Goal: Contribute content: Contribute content

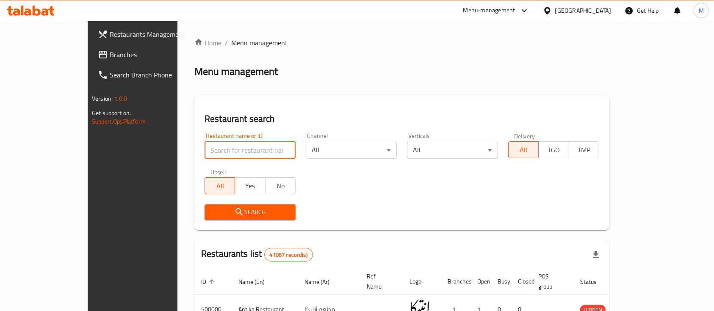
drag, startPoint x: 0, startPoint y: 0, endPoint x: 193, endPoint y: 143, distance: 240.7
click at [204, 143] on input "search" at bounding box center [249, 150] width 91 height 17
type input "[PERSON_NAME]"
click button "Search" at bounding box center [249, 212] width 91 height 16
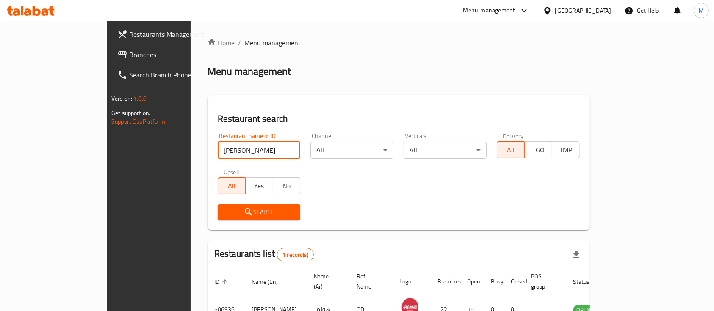
scroll to position [50, 0]
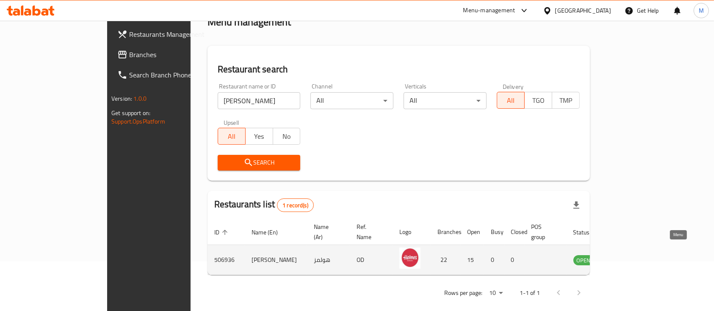
click at [627, 257] on icon "enhanced table" at bounding box center [622, 260] width 9 height 7
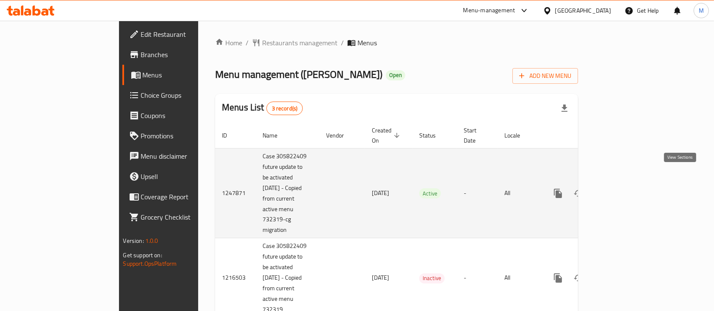
click at [624, 188] on icon "enhanced table" at bounding box center [619, 193] width 10 height 10
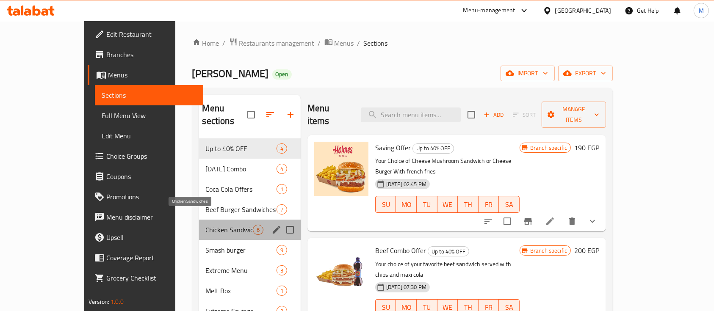
click at [217, 225] on span "Chicken Sandwiches" at bounding box center [229, 230] width 47 height 10
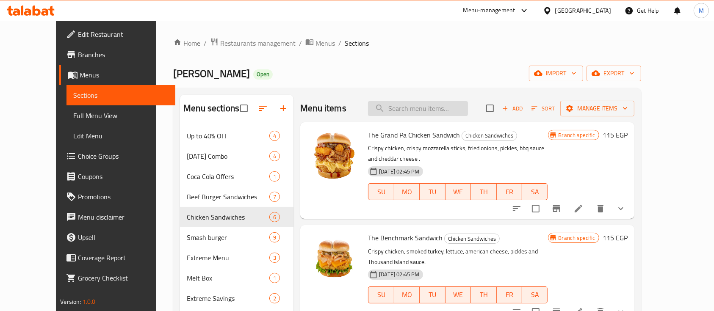
click at [417, 110] on input "search" at bounding box center [418, 108] width 100 height 15
paste input "[DEMOGRAPHIC_DATA] n’ [DEMOGRAPHIC_DATA]"
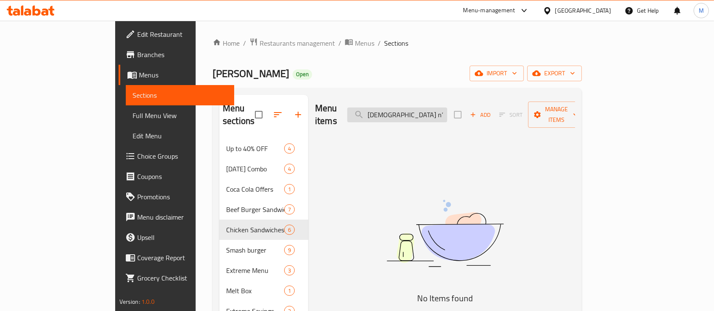
click at [434, 108] on input "[DEMOGRAPHIC_DATA] n’ [DEMOGRAPHIC_DATA]" at bounding box center [397, 115] width 100 height 15
click at [439, 108] on input "[DEMOGRAPHIC_DATA] nChick" at bounding box center [397, 115] width 100 height 15
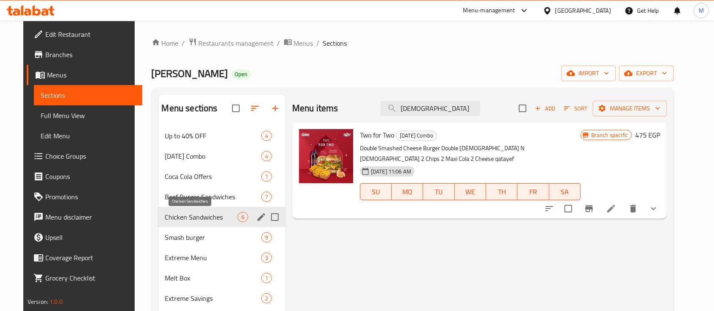
type input "[DEMOGRAPHIC_DATA]"
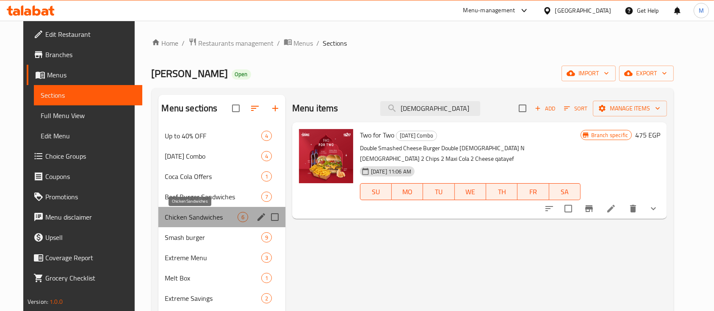
click at [209, 213] on span "Chicken Sandwiches" at bounding box center [201, 217] width 72 height 10
click at [197, 212] on span "Chicken Sandwiches" at bounding box center [201, 217] width 72 height 10
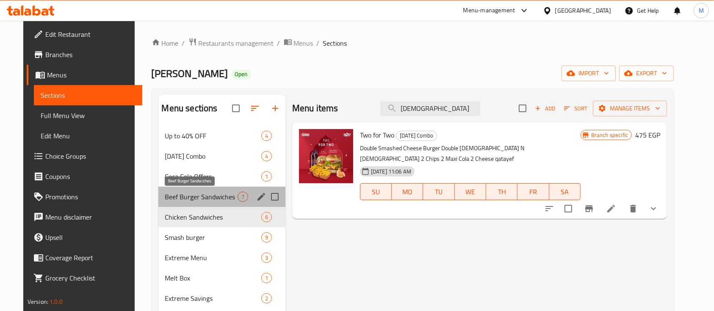
click at [193, 199] on span "Beef Burger Sandwiches" at bounding box center [201, 197] width 72 height 10
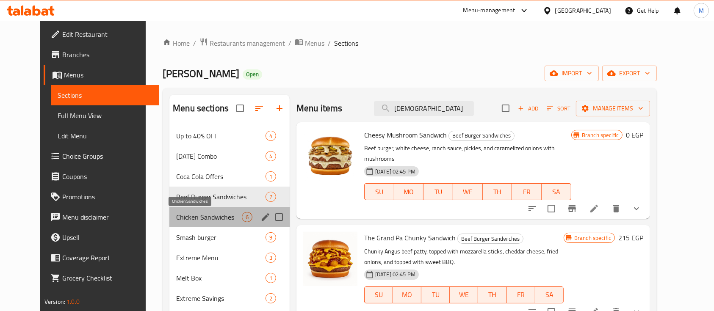
click at [196, 218] on span "Chicken Sandwiches" at bounding box center [209, 217] width 66 height 10
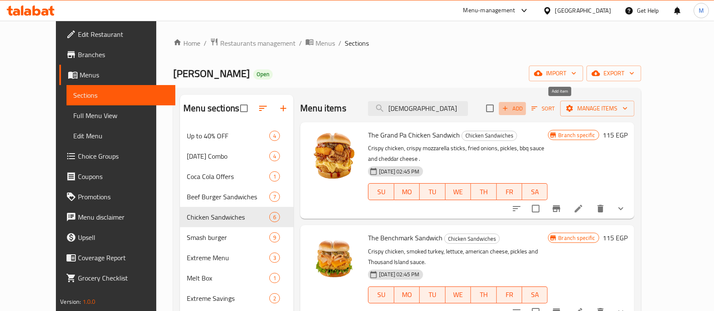
click at [509, 110] on icon "button" at bounding box center [505, 109] width 8 height 8
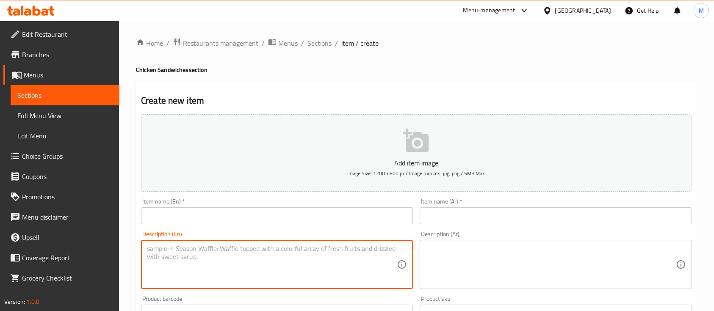
click at [269, 255] on textarea at bounding box center [272, 265] width 250 height 40
paste textarea "[DEMOGRAPHIC_DATA] n’ [DEMOGRAPHIC_DATA] English : Fried chicken breast, beef b…"
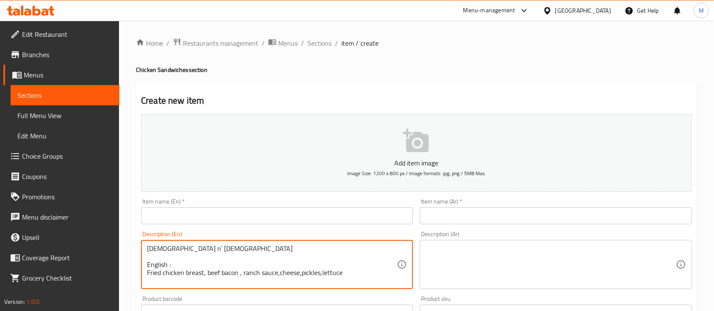
drag, startPoint x: 200, startPoint y: 252, endPoint x: 102, endPoint y: 241, distance: 98.4
click at [102, 241] on div "Edit Restaurant Branches Menus Sections Full Menu View Edit Menu Choice Groups …" at bounding box center [357, 310] width 714 height 578
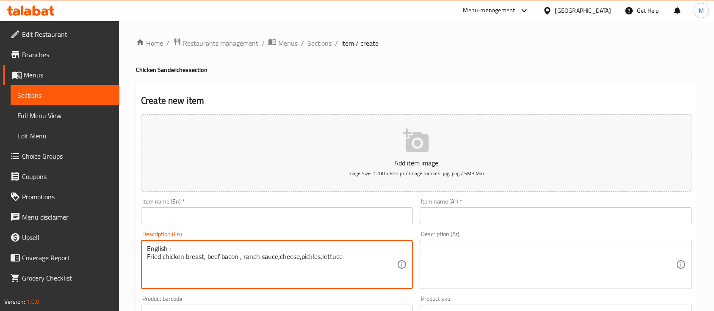
type textarea "English : Fried chicken breast, beef bacon , ranch sauce,cheese,pickles,lettuce"
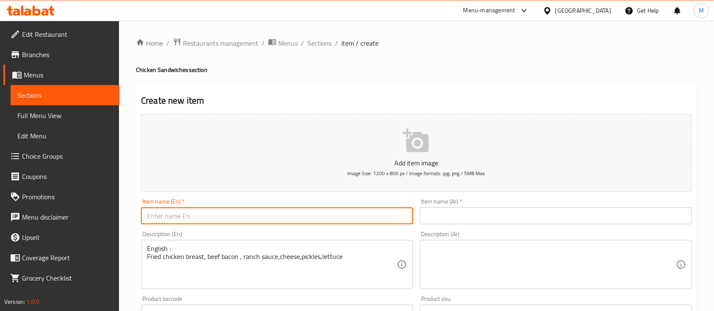
click at [184, 216] on input "text" at bounding box center [277, 215] width 272 height 17
paste input "[DEMOGRAPHIC_DATA] n’ [DEMOGRAPHIC_DATA]"
type input "[DEMOGRAPHIC_DATA] n’ [DEMOGRAPHIC_DATA]"
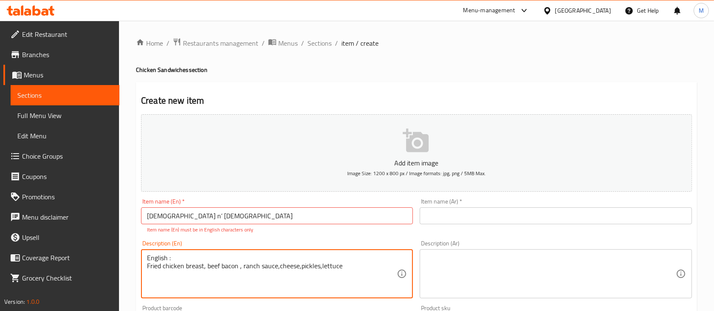
drag, startPoint x: 180, startPoint y: 268, endPoint x: 172, endPoint y: 272, distance: 9.3
click at [278, 268] on textarea "Fried chicken breast, beef bacon , ranch sauce,cheese,pickles,lettuce" at bounding box center [272, 274] width 250 height 40
type textarea "Fried chicken breast, beef bacon , ranch sauce, cheese, pickles ,lettuce"
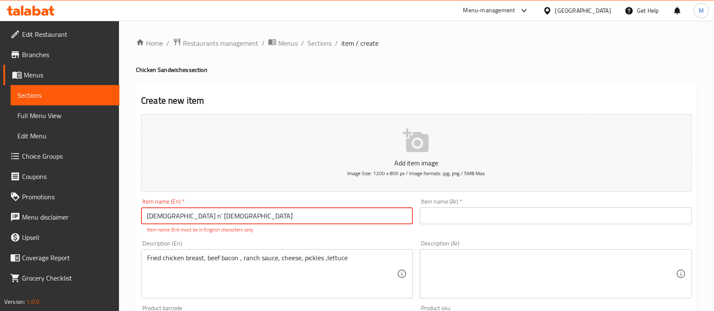
click at [167, 214] on input "[DEMOGRAPHIC_DATA] n’ [DEMOGRAPHIC_DATA]" at bounding box center [277, 215] width 272 height 17
click at [168, 213] on input "[DEMOGRAPHIC_DATA] n’ [DEMOGRAPHIC_DATA]" at bounding box center [277, 215] width 272 height 17
click at [375, 223] on input "[DEMOGRAPHIC_DATA] n [DEMOGRAPHIC_DATA]" at bounding box center [277, 215] width 272 height 17
type input "[DEMOGRAPHIC_DATA] n [DEMOGRAPHIC_DATA]"
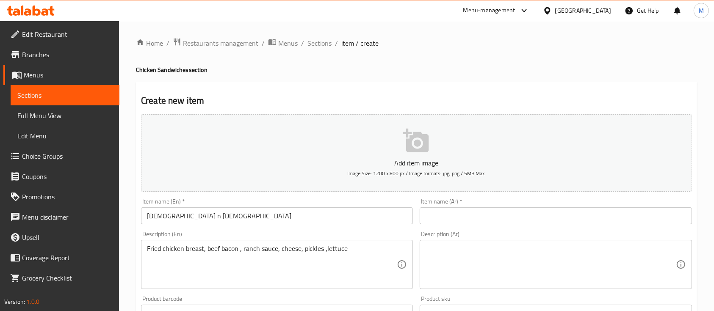
click at [335, 237] on div "Description (En) Fried chicken breast, beef bacon , ranch sauce, cheese, pickle…" at bounding box center [277, 260] width 279 height 65
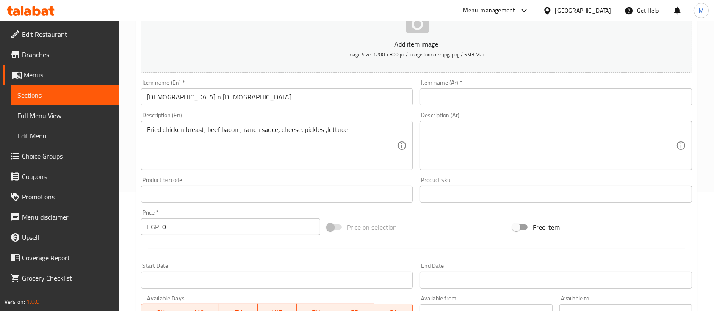
scroll to position [120, 0]
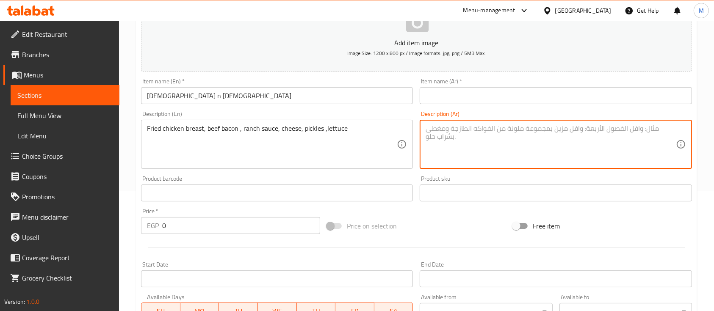
click at [467, 147] on textarea at bounding box center [551, 144] width 250 height 40
paste textarea "صدر فرخة مقلى،لحم بقرى،صوص [PERSON_NAME]،جبن حسب اختيارك،خيار مخلل،خس"
type textarea "صدر فرخة مقلى،لحم بقرى،صوص [PERSON_NAME]،جبن حسب اختيارك،خيار مخلل،خس"
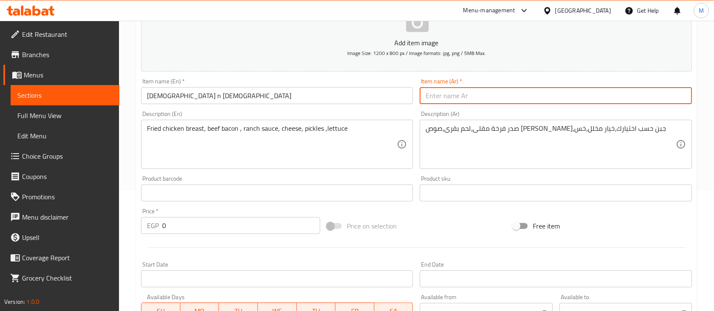
click at [444, 100] on input "text" at bounding box center [556, 95] width 272 height 17
type input "تشيك اند تشيك"
click at [426, 226] on div "Price on selection" at bounding box center [416, 226] width 186 height 23
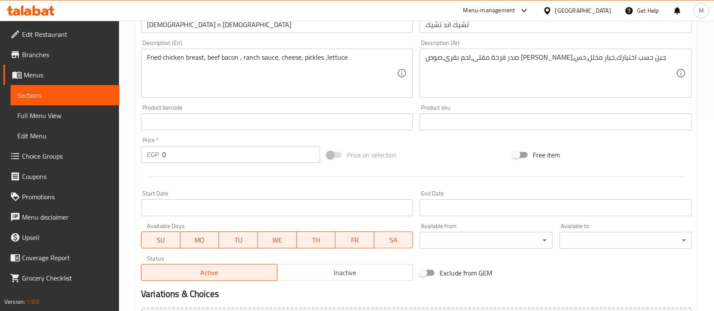
scroll to position [287, 0]
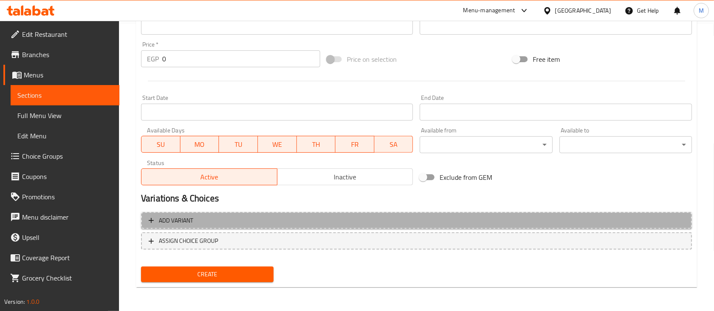
click at [547, 218] on span "Add variant" at bounding box center [417, 221] width 536 height 11
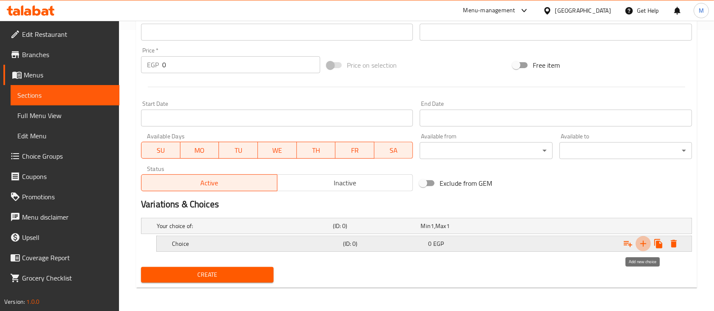
click at [640, 241] on icon "Expand" at bounding box center [643, 244] width 10 height 10
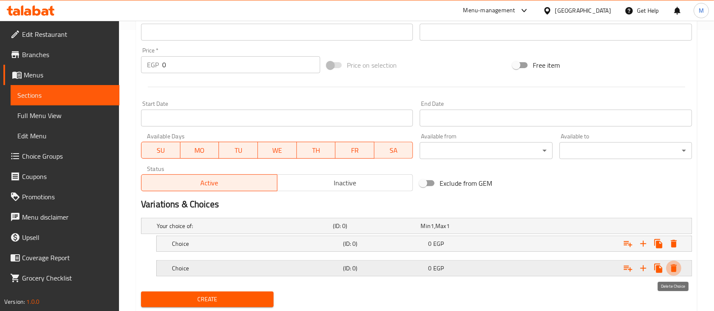
click at [675, 268] on icon "Expand" at bounding box center [674, 269] width 6 height 8
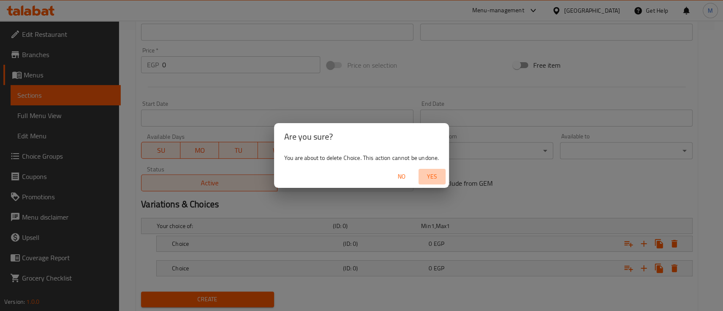
click at [439, 180] on span "Yes" at bounding box center [432, 176] width 20 height 11
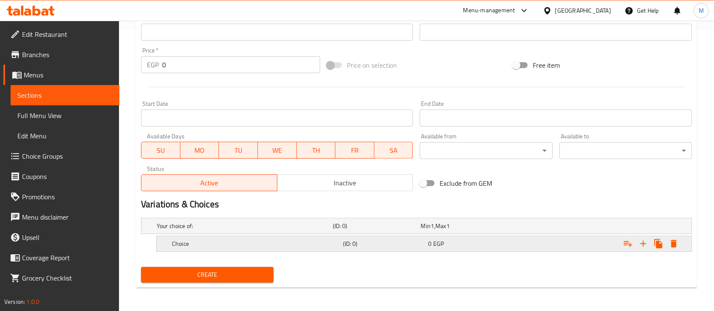
click at [214, 247] on h5 "Choice" at bounding box center [256, 244] width 168 height 8
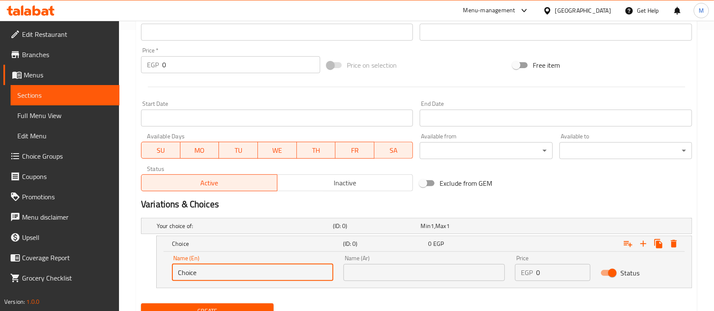
click at [276, 273] on input "Choice" at bounding box center [252, 272] width 161 height 17
drag, startPoint x: 276, startPoint y: 273, endPoint x: 117, endPoint y: 263, distance: 158.7
click at [117, 263] on div "Edit Restaurant Branches Menus Sections Full Menu View Edit Menu Choice Groups …" at bounding box center [357, 44] width 714 height 608
type input "ش"
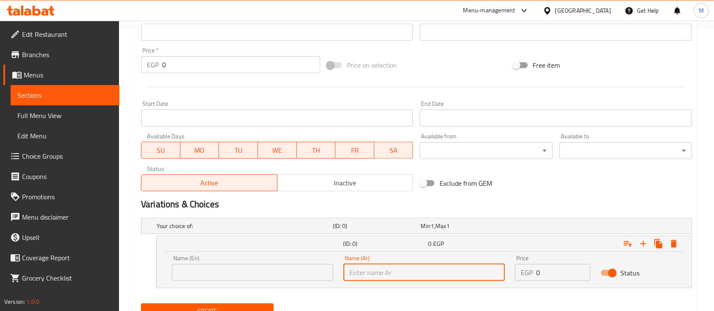
click at [417, 274] on input "text" at bounding box center [423, 272] width 161 height 17
type input "سينجل"
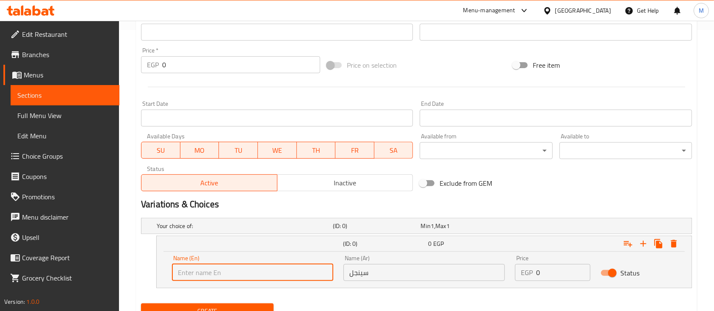
click at [310, 272] on input "text" at bounding box center [252, 272] width 161 height 17
type input "Single"
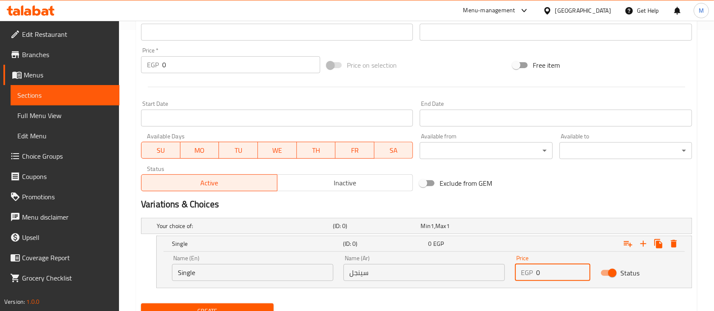
drag, startPoint x: 553, startPoint y: 270, endPoint x: 469, endPoint y: 263, distance: 83.6
click at [469, 263] on div "Name (En) Single Name (En) Name (Ar) سينجل Name (Ar) Price EGP 0 Price Status" at bounding box center [424, 268] width 514 height 36
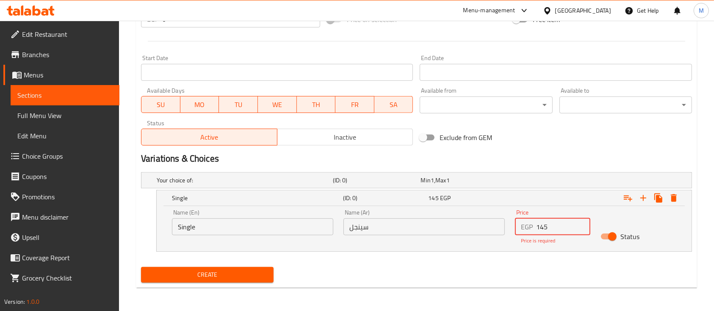
type input "145"
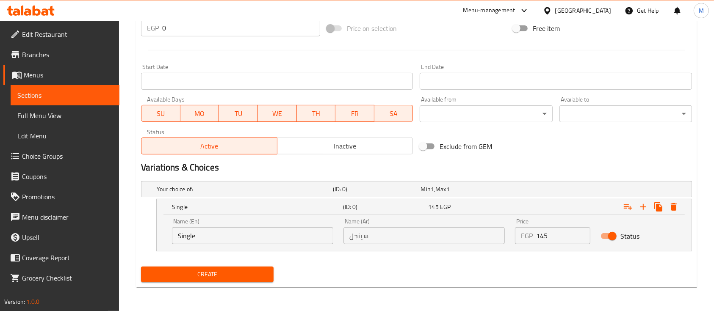
scroll to position [318, 0]
click at [511, 259] on nav at bounding box center [416, 256] width 551 height 7
click at [624, 208] on icon "Expand" at bounding box center [628, 207] width 8 height 6
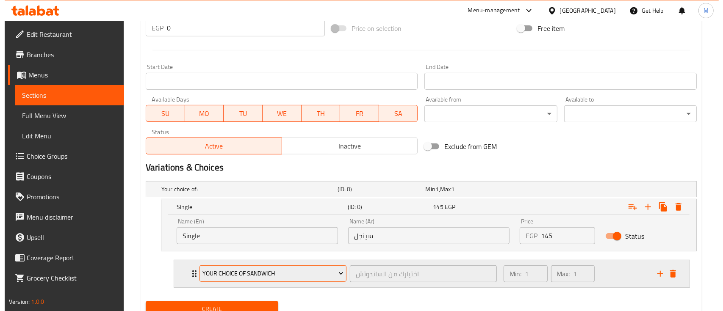
scroll to position [352, 0]
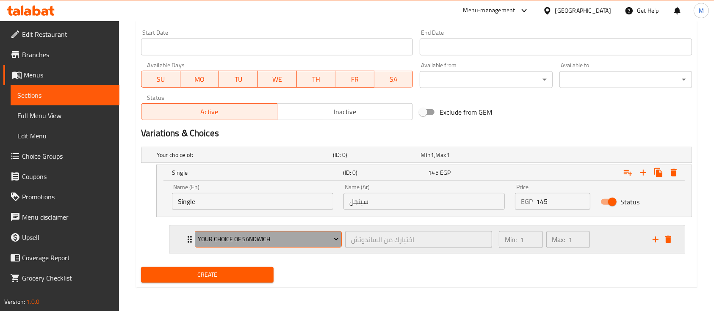
click at [256, 240] on span "Your Choice Of Sandwich" at bounding box center [268, 239] width 141 height 11
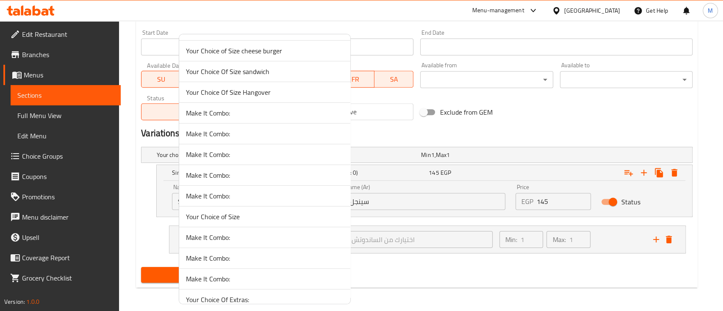
scroll to position [60, 0]
click at [225, 104] on li "Make It Combo:" at bounding box center [264, 112] width 171 height 21
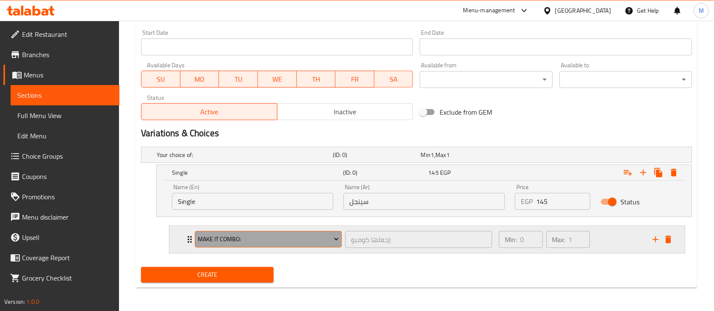
click at [227, 241] on span "Make It Combo:" at bounding box center [268, 239] width 141 height 11
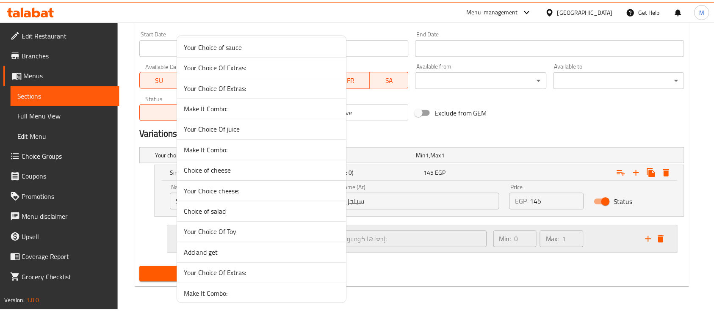
scroll to position [978, 0]
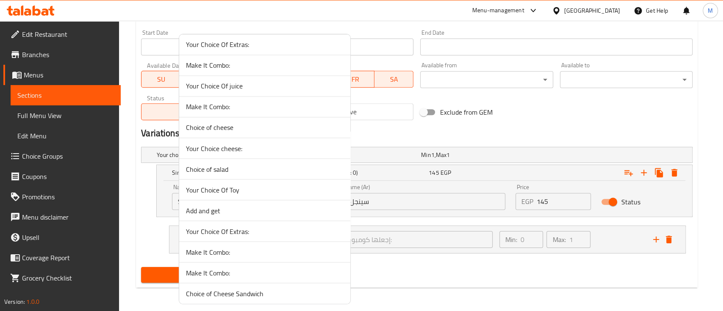
click at [227, 269] on span "Make It Combo:" at bounding box center [265, 273] width 158 height 10
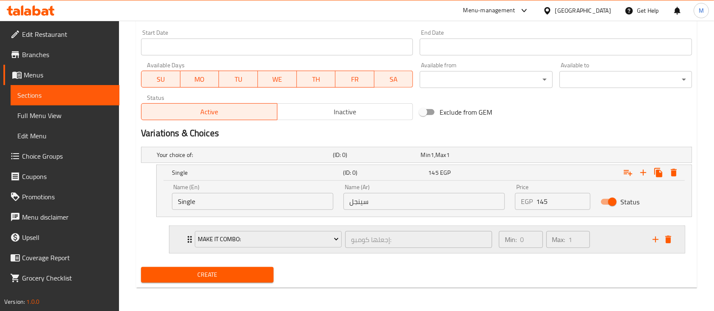
click at [613, 243] on div "Min: 0 ​ Max: 1 ​" at bounding box center [571, 239] width 154 height 27
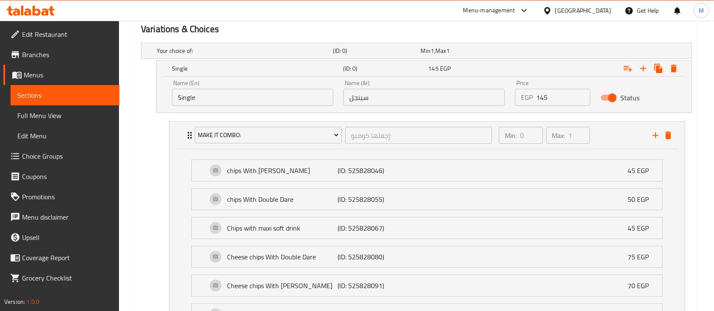
scroll to position [456, 0]
click at [654, 134] on icon "add" at bounding box center [655, 136] width 10 height 10
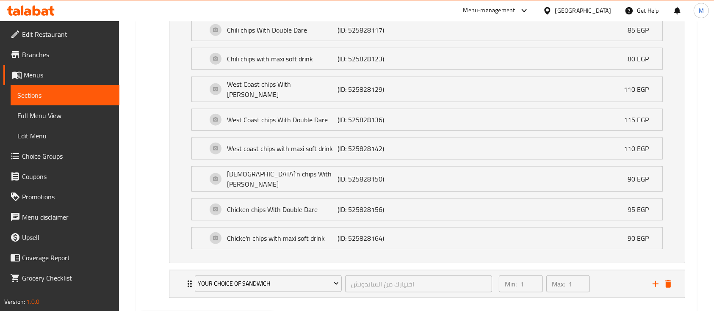
scroll to position [835, 0]
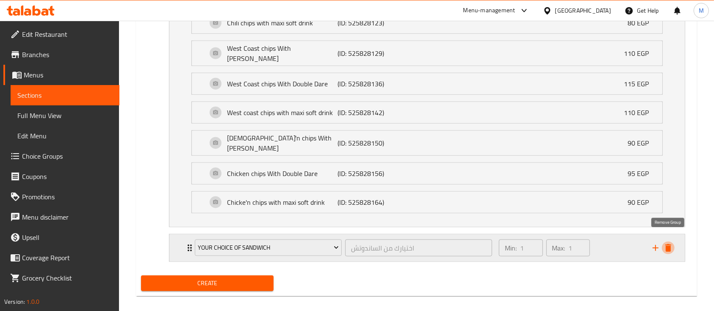
click at [670, 244] on icon "delete" at bounding box center [668, 248] width 6 height 8
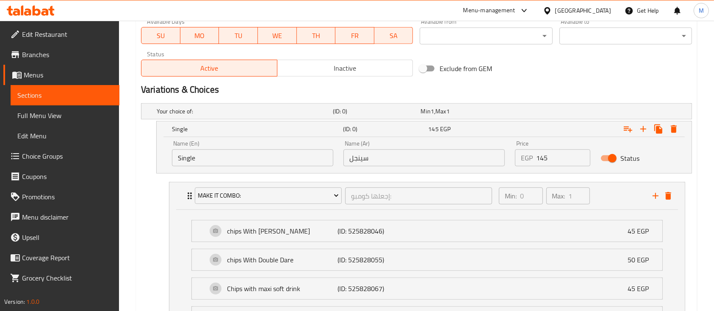
scroll to position [395, 0]
click at [615, 194] on div "Min: 0 ​ Max: 1 ​" at bounding box center [571, 197] width 154 height 27
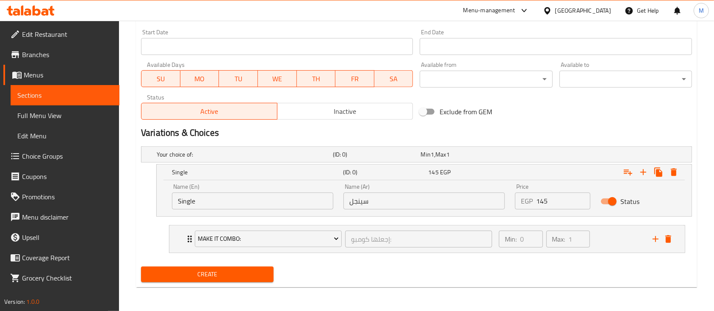
scroll to position [352, 0]
click at [640, 173] on icon "Expand" at bounding box center [643, 173] width 10 height 10
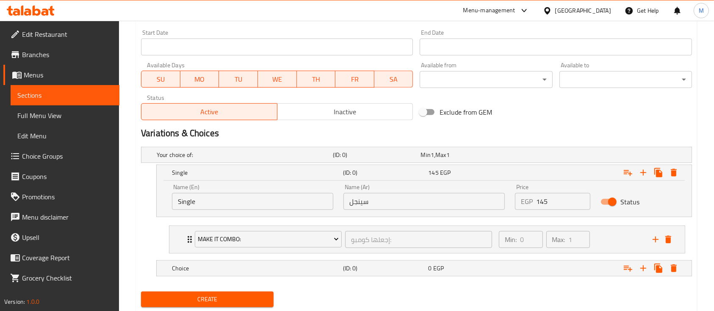
scroll to position [377, 0]
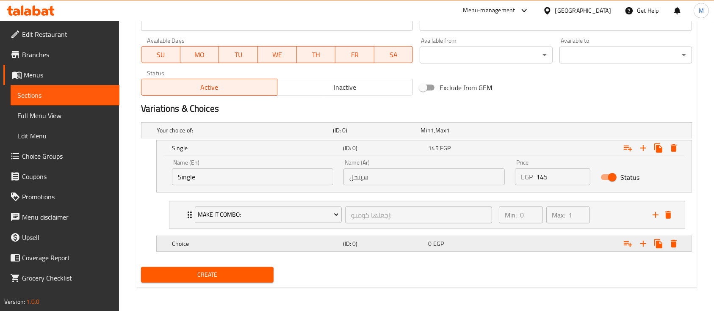
click at [247, 243] on h5 "Choice" at bounding box center [256, 244] width 168 height 8
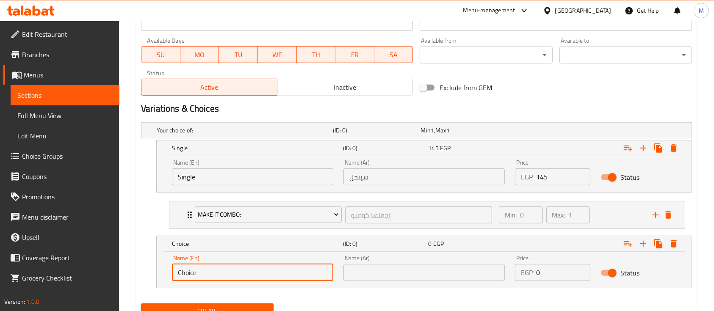
drag, startPoint x: 210, startPoint y: 271, endPoint x: 65, endPoint y: 224, distance: 152.5
type input "Double"
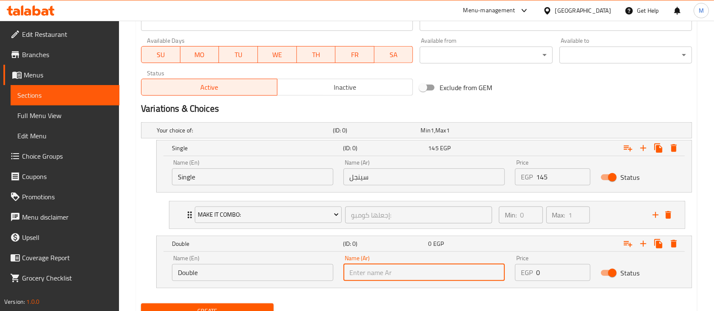
click at [379, 273] on input "text" at bounding box center [423, 272] width 161 height 17
type input "دبل"
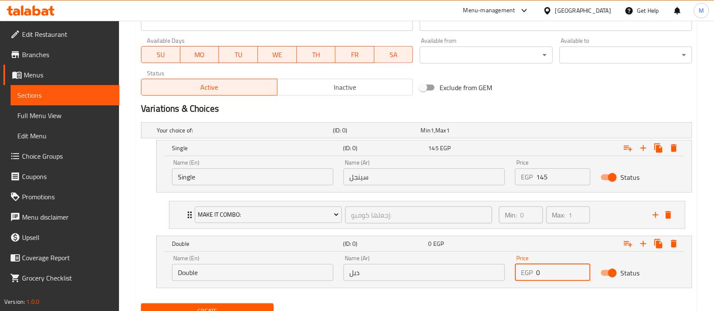
drag, startPoint x: 545, startPoint y: 274, endPoint x: 417, endPoint y: 257, distance: 129.0
click at [417, 257] on div "Name (En) Double Name (En) Name (Ar) دبل Name (Ar) Price EGP 0 Price Status" at bounding box center [424, 268] width 514 height 36
type input "205"
click at [492, 247] on div "205 EGP" at bounding box center [469, 244] width 82 height 8
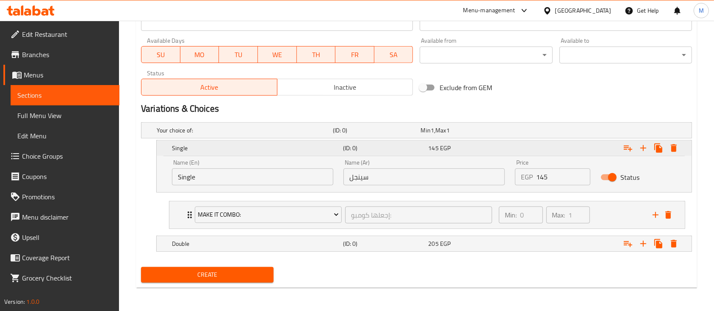
click at [476, 149] on div "145 EGP" at bounding box center [469, 148] width 82 height 8
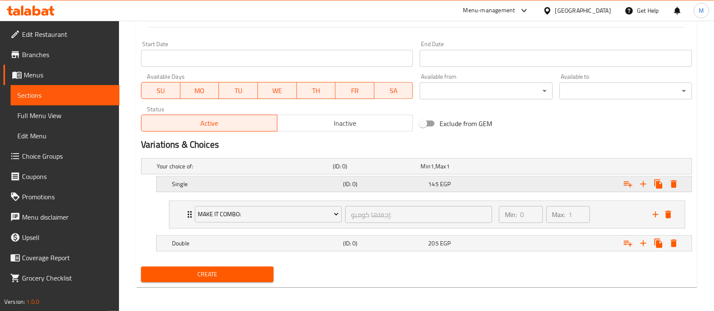
scroll to position [340, 0]
click at [633, 240] on button "Expand" at bounding box center [627, 243] width 15 height 15
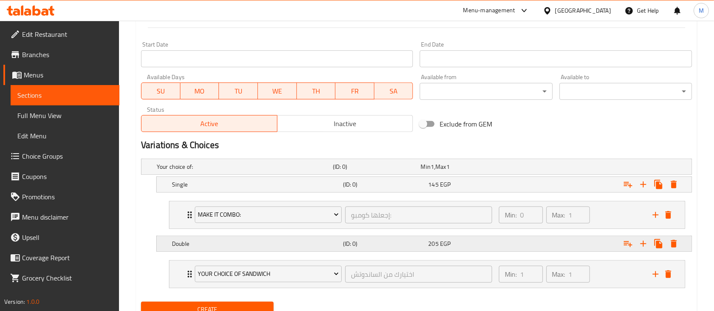
scroll to position [375, 0]
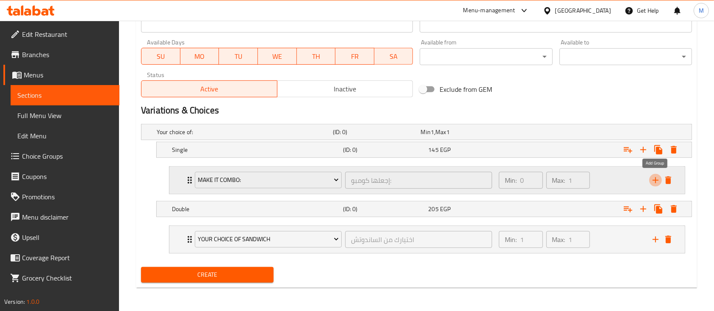
click at [656, 180] on icon "add" at bounding box center [655, 180] width 6 height 6
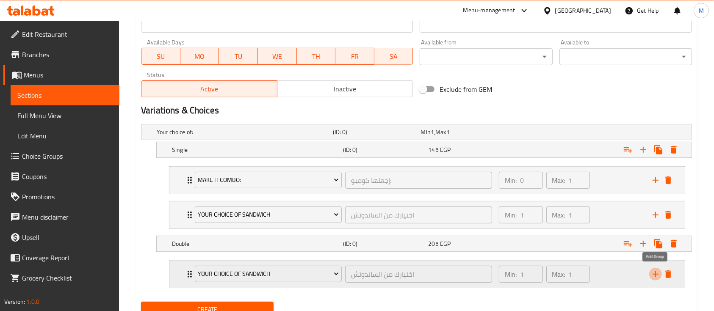
click at [654, 274] on icon "add" at bounding box center [655, 274] width 10 height 10
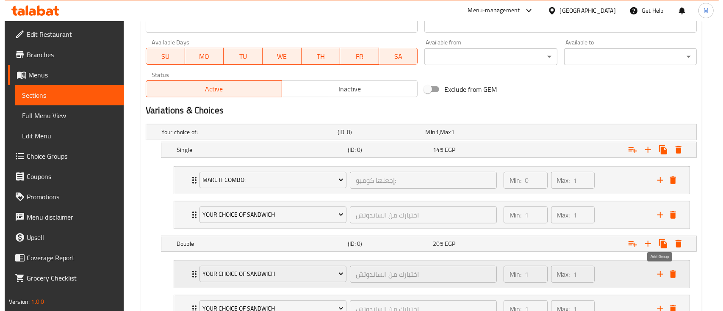
scroll to position [444, 0]
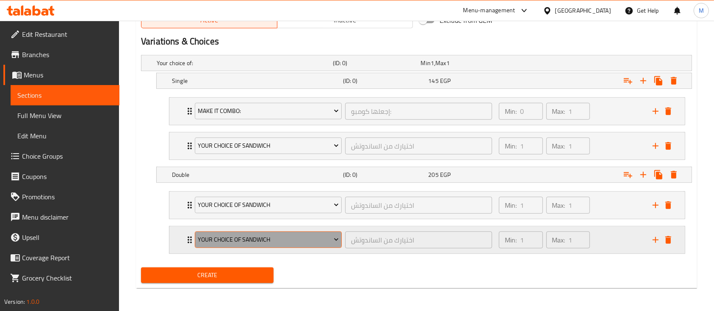
click at [295, 243] on span "Your Choice Of Sandwich" at bounding box center [268, 240] width 141 height 11
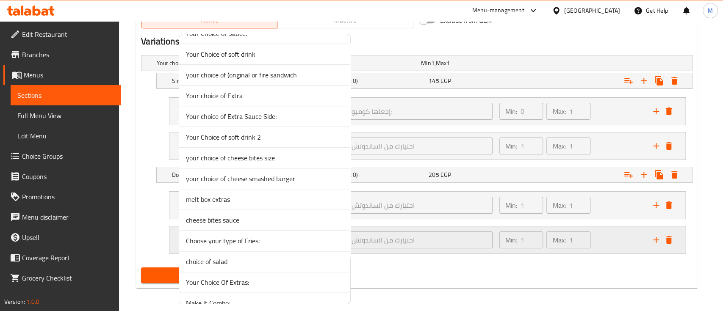
scroll to position [978, 0]
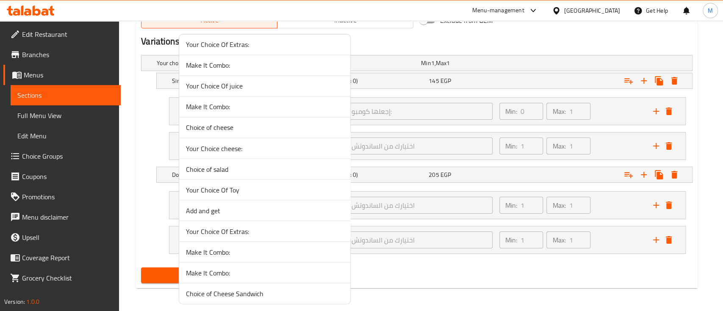
click at [251, 230] on span "Your Choice Of Extras:" at bounding box center [265, 231] width 158 height 10
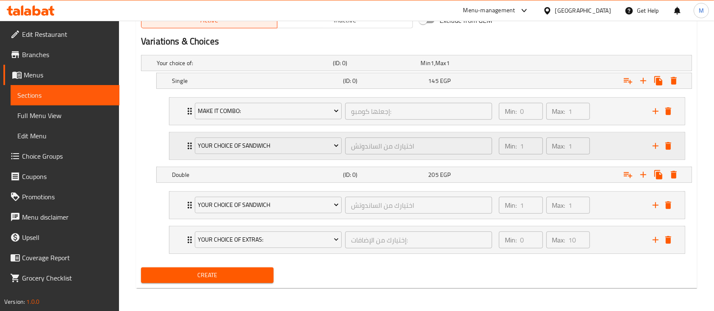
click at [272, 154] on div "Your Choice Of Sandwich" at bounding box center [268, 146] width 150 height 20
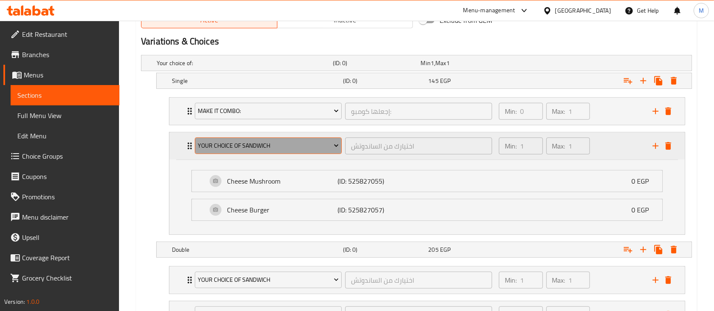
click at [265, 149] on span "Your Choice Of Sandwich" at bounding box center [268, 146] width 141 height 11
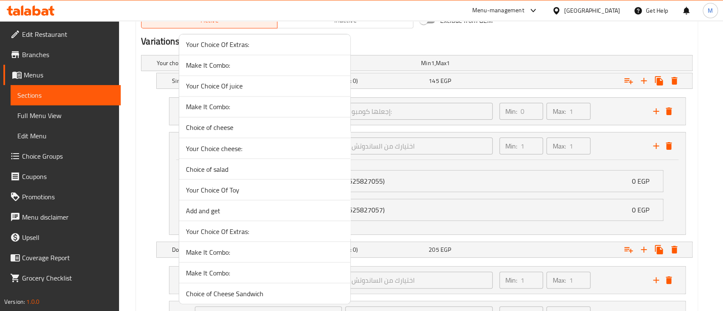
click at [251, 227] on span "Your Choice Of Extras:" at bounding box center [265, 231] width 158 height 10
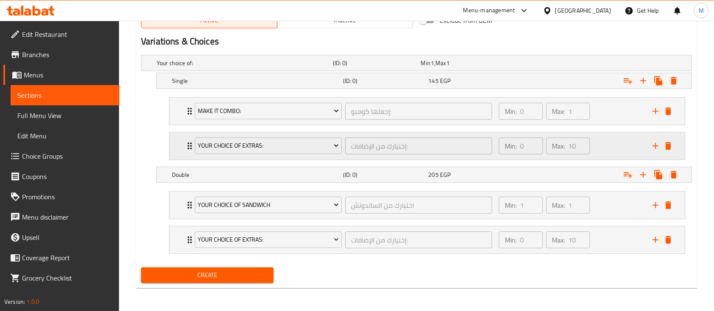
click at [597, 146] on div "Min: 0 ​ Max: 10 ​" at bounding box center [571, 146] width 154 height 27
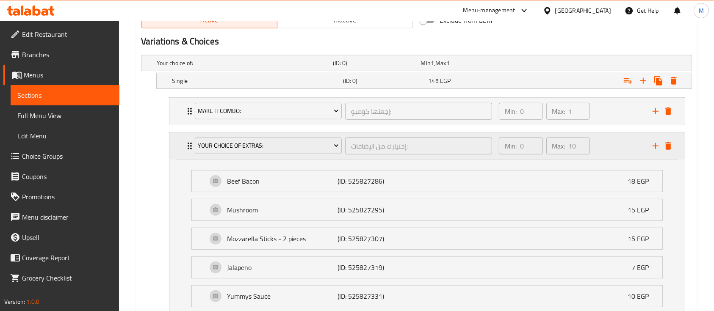
click at [597, 146] on div "Min: 0 ​ Max: 10 ​" at bounding box center [571, 146] width 154 height 27
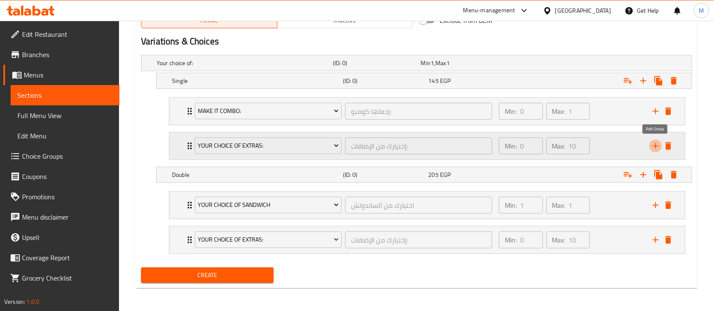
click at [653, 142] on icon "add" at bounding box center [655, 146] width 10 height 10
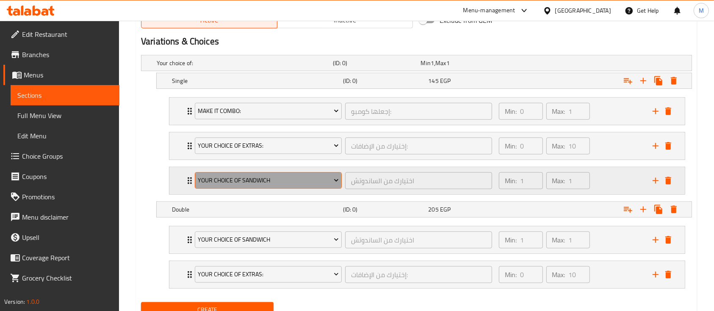
click at [256, 181] on span "Your Choice Of Sandwich" at bounding box center [268, 180] width 141 height 11
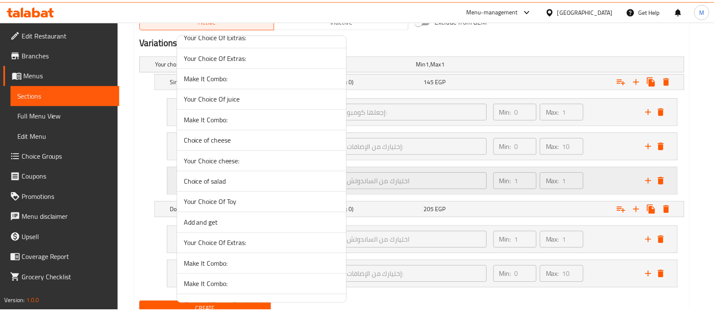
scroll to position [967, 0]
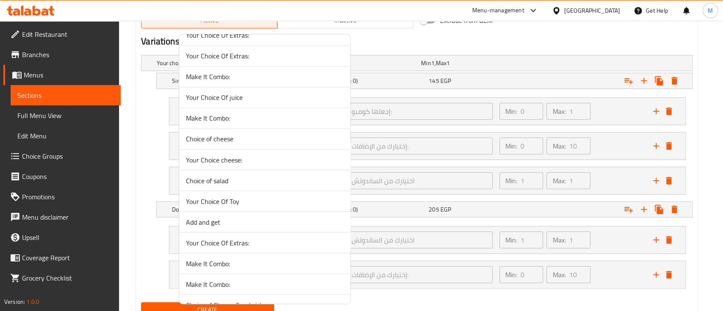
click at [219, 180] on span "Choice of salad" at bounding box center [265, 180] width 158 height 10
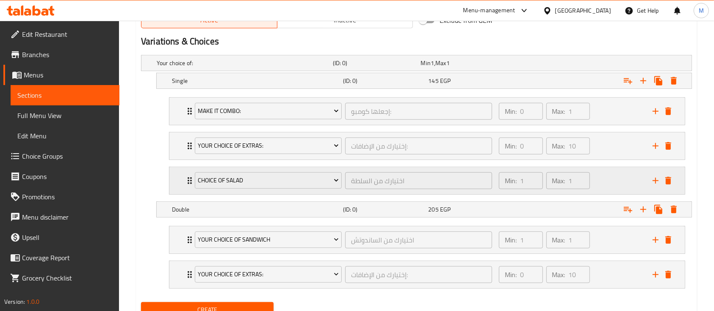
click at [613, 185] on div "Min: 1 ​ Max: 1 ​" at bounding box center [571, 180] width 154 height 27
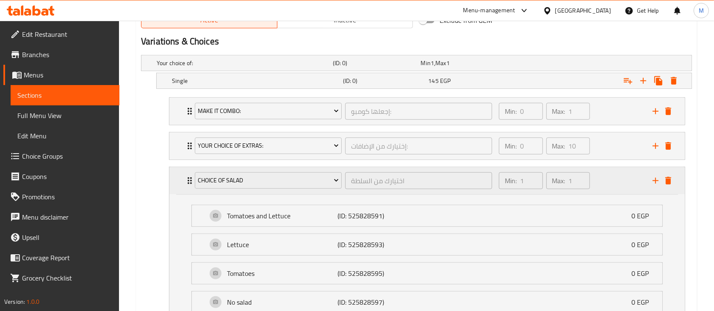
click at [608, 173] on div "Min: 1 ​ Max: 1 ​" at bounding box center [571, 180] width 154 height 27
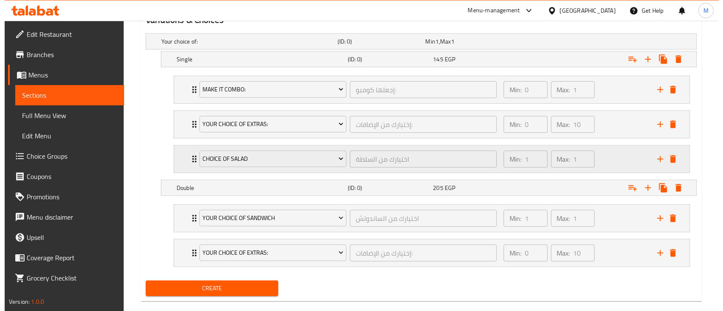
scroll to position [479, 0]
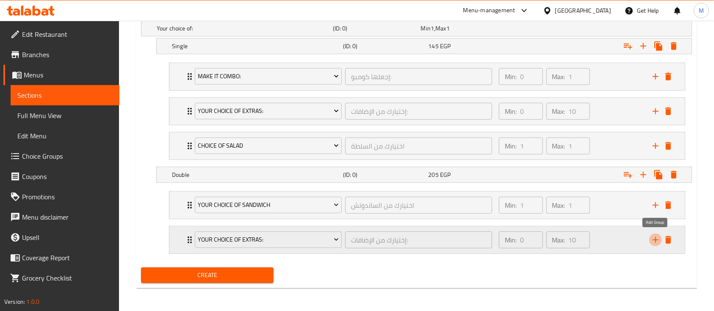
click at [653, 240] on icon "add" at bounding box center [655, 240] width 10 height 10
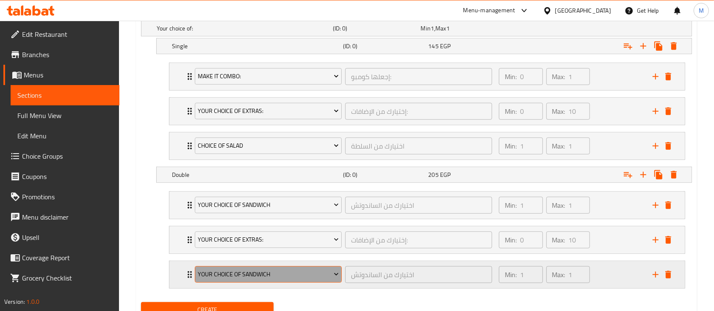
click at [257, 281] on button "Your Choice Of Sandwich" at bounding box center [268, 274] width 147 height 17
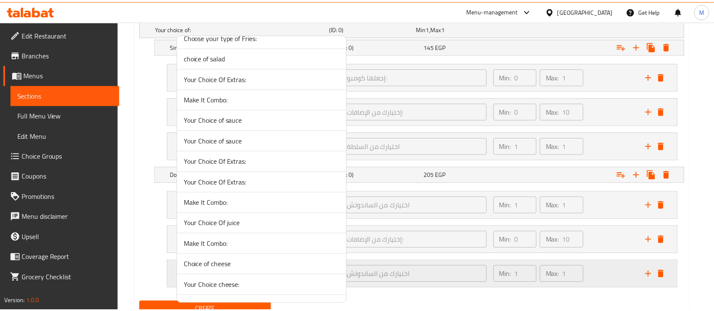
scroll to position [926, 0]
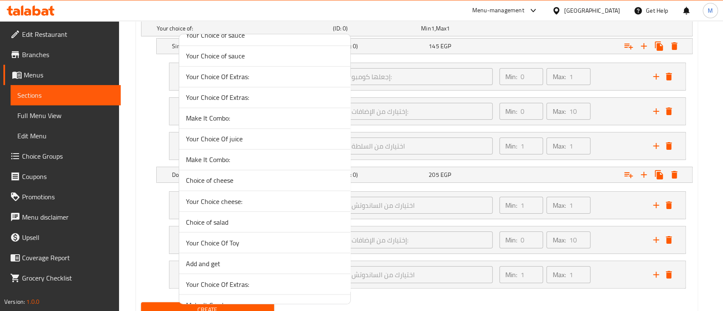
click at [221, 218] on span "Choice of salad" at bounding box center [265, 222] width 158 height 10
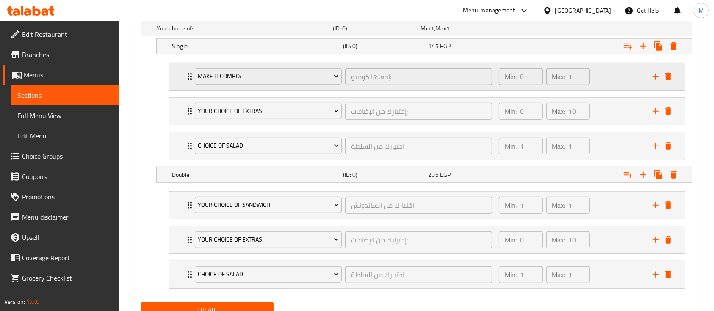
click at [616, 72] on div "Min: 0 ​ Max: 1 ​" at bounding box center [571, 76] width 154 height 27
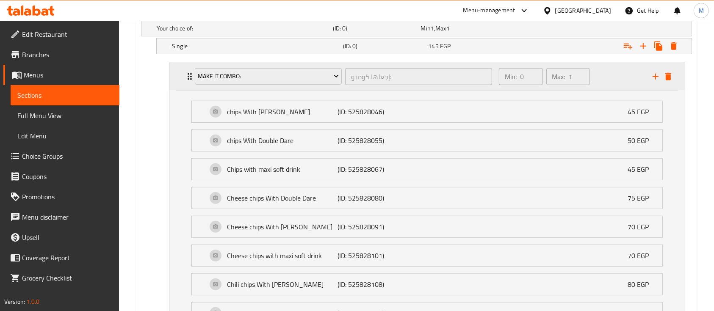
click at [629, 69] on div "Min: 0 ​ Max: 1 ​" at bounding box center [571, 76] width 154 height 27
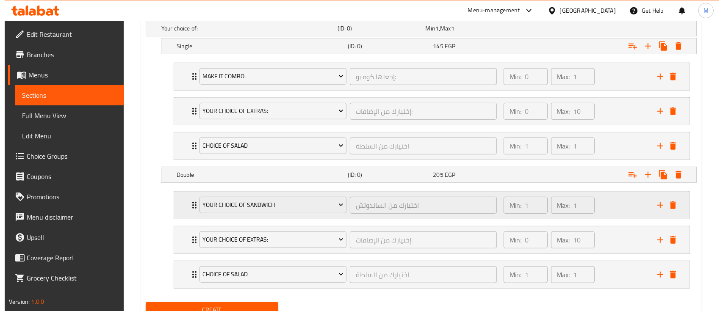
scroll to position [514, 0]
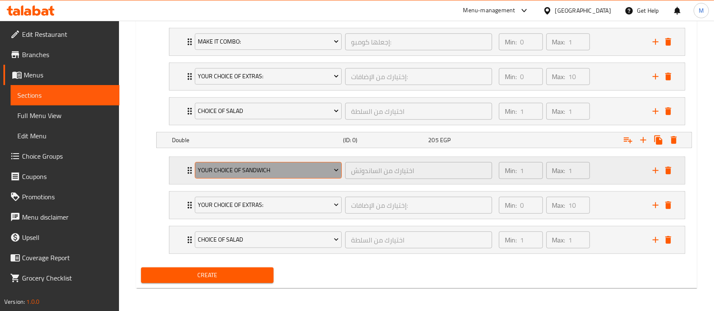
click at [305, 168] on span "Your Choice Of Sandwich" at bounding box center [268, 170] width 141 height 11
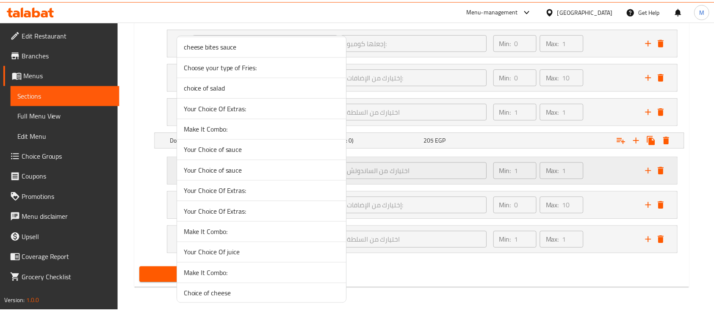
scroll to position [978, 0]
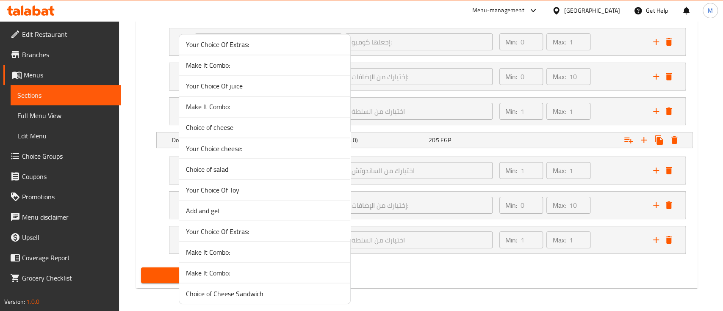
click at [250, 274] on span "Make It Combo:" at bounding box center [265, 273] width 158 height 10
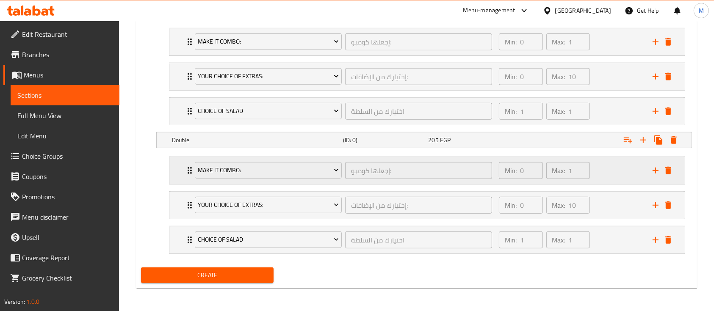
click at [600, 174] on div "Min: 0 ​ Max: 1 ​" at bounding box center [571, 170] width 154 height 27
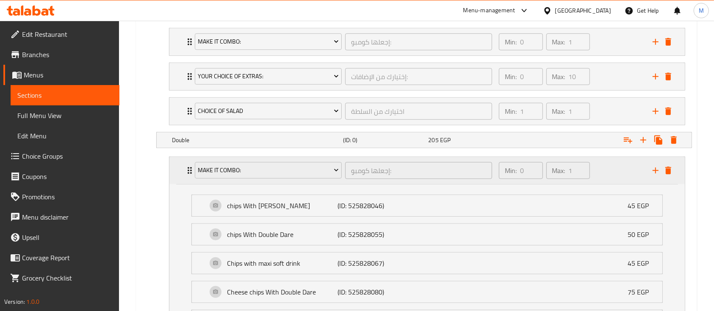
click at [606, 162] on div "Min: 0 ​ Max: 1 ​" at bounding box center [571, 170] width 154 height 27
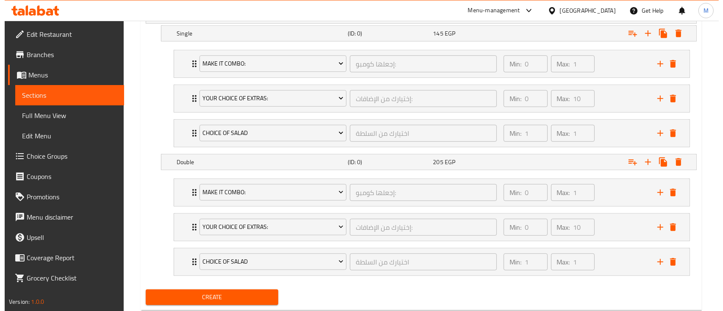
scroll to position [473, 0]
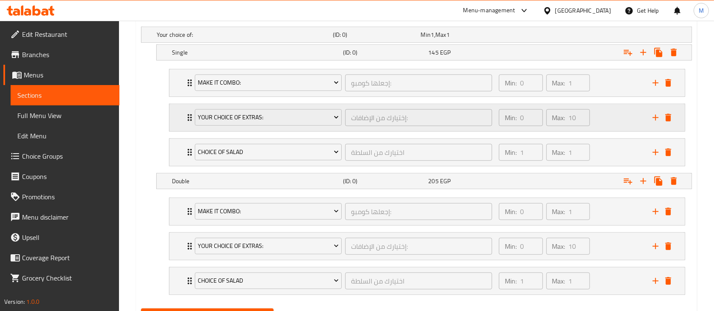
click at [614, 124] on div "Min: 0 ​ Max: 10 ​" at bounding box center [571, 117] width 154 height 27
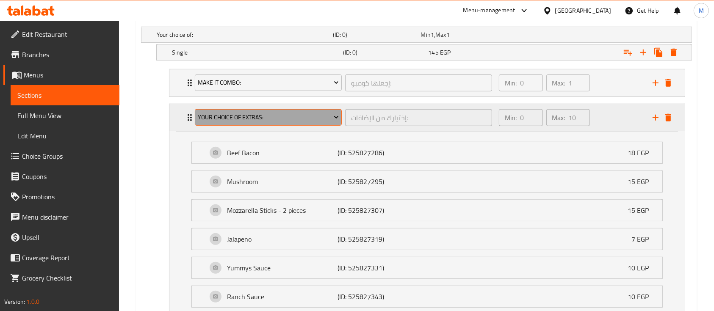
click at [325, 117] on span "Your Choice Of Extras:" at bounding box center [268, 117] width 141 height 11
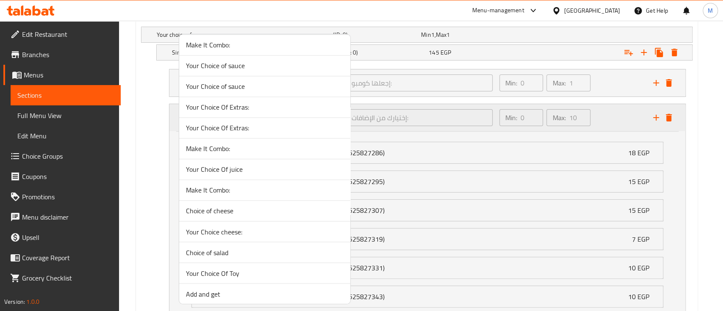
scroll to position [978, 0]
click at [223, 230] on span "Your Choice Of Extras:" at bounding box center [265, 231] width 158 height 10
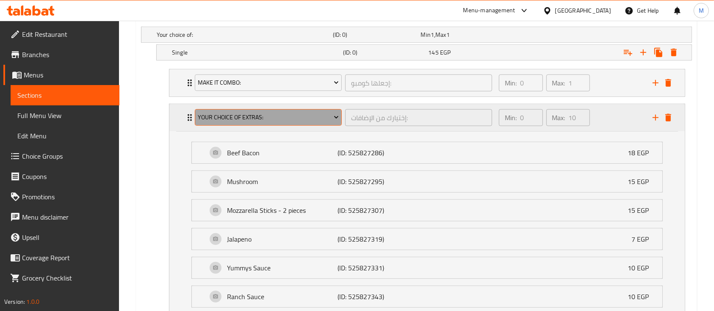
click at [267, 117] on span "Your Choice Of Extras:" at bounding box center [268, 117] width 141 height 11
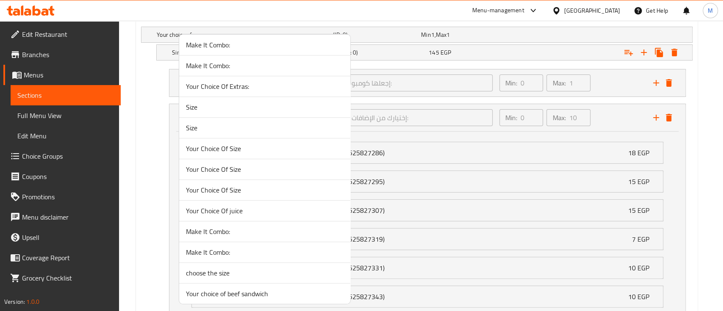
scroll to position [271, 0]
click at [247, 90] on span "Your Choice Of Extras:" at bounding box center [265, 88] width 158 height 10
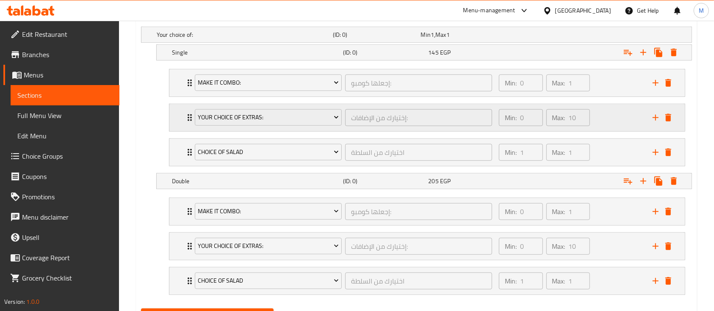
click at [600, 122] on div "Min: 0 ​ Max: 10 ​" at bounding box center [571, 117] width 154 height 27
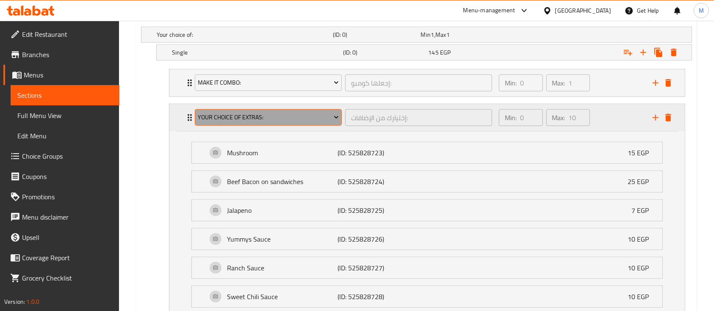
click at [260, 119] on span "Your Choice Of Extras:" at bounding box center [268, 117] width 141 height 11
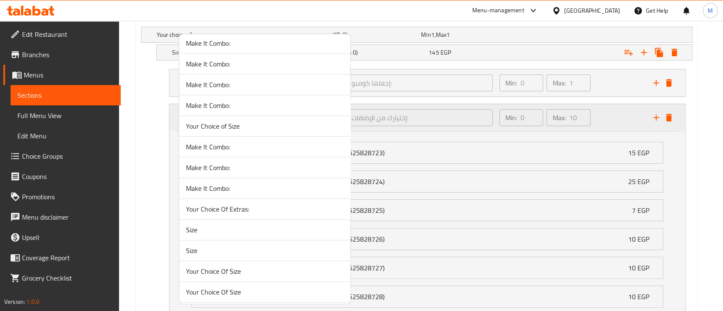
scroll to position [153, 0]
click at [238, 211] on li "Your Choice Of Extras:" at bounding box center [264, 206] width 171 height 21
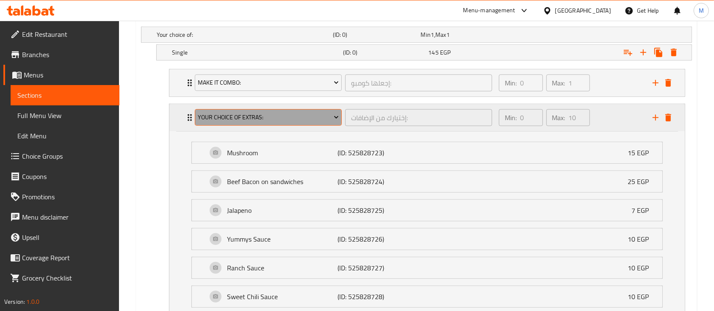
click at [262, 121] on span "Your Choice Of Extras:" at bounding box center [268, 117] width 141 height 11
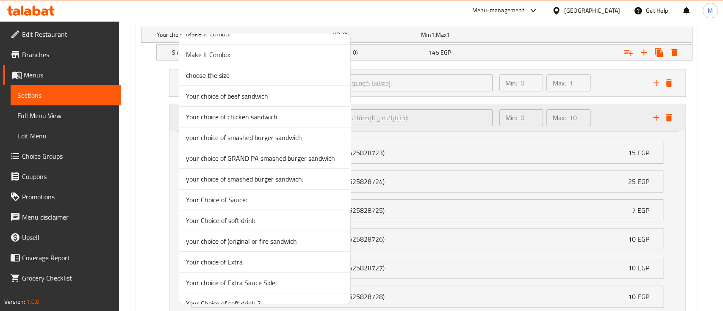
scroll to position [496, 0]
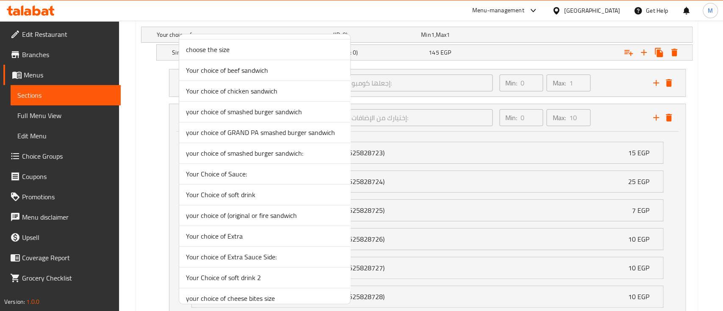
click at [238, 235] on span "Your choice of Extra" at bounding box center [265, 236] width 158 height 10
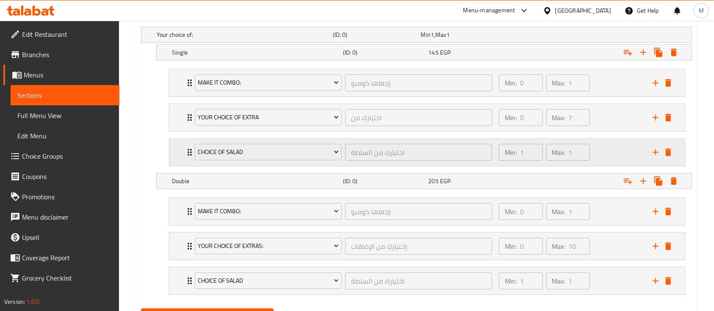
click at [616, 144] on div "Min: 1 ​ Max: 1 ​" at bounding box center [571, 152] width 154 height 27
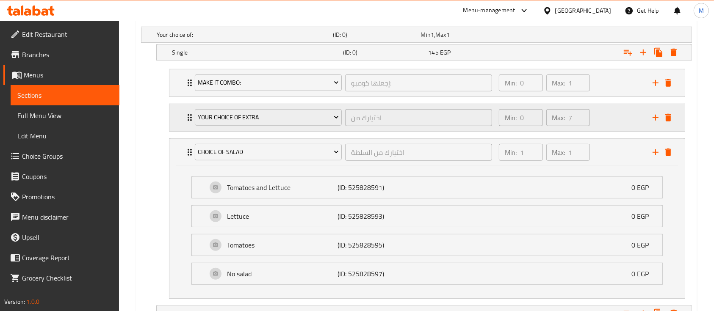
click at [641, 124] on div "Min: 0 ​ Max: 7 ​" at bounding box center [571, 117] width 154 height 27
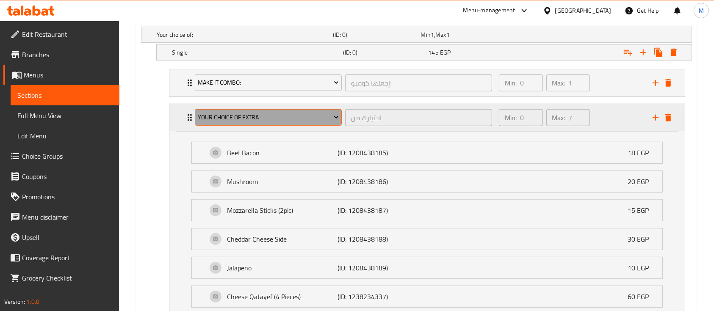
click at [271, 117] on span "Your choice of Extra" at bounding box center [268, 117] width 141 height 11
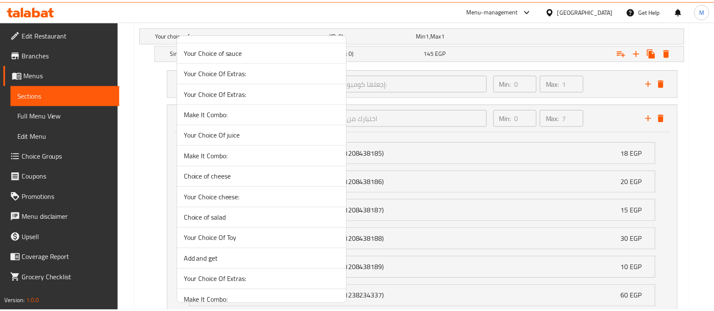
scroll to position [928, 0]
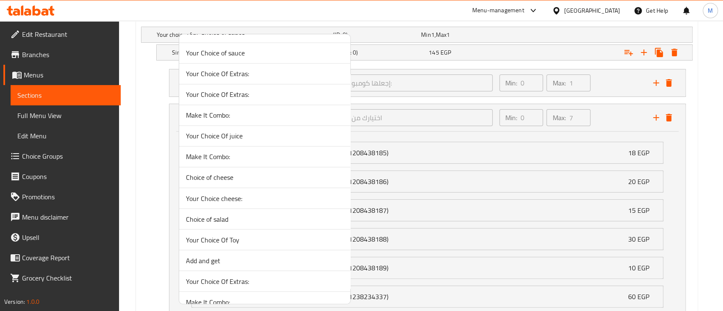
click at [232, 93] on span "Your Choice Of Extras:" at bounding box center [265, 94] width 158 height 10
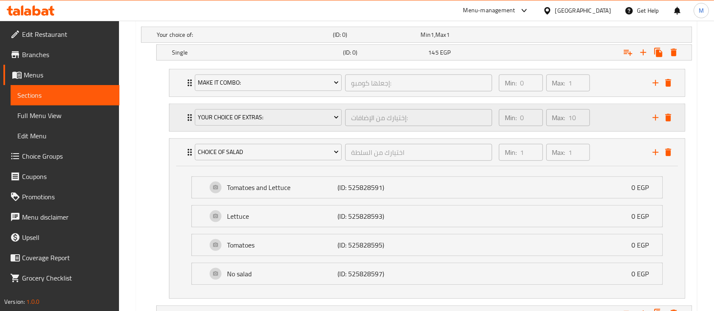
click at [627, 113] on div "Min: 0 ​ Max: 10 ​" at bounding box center [571, 117] width 154 height 27
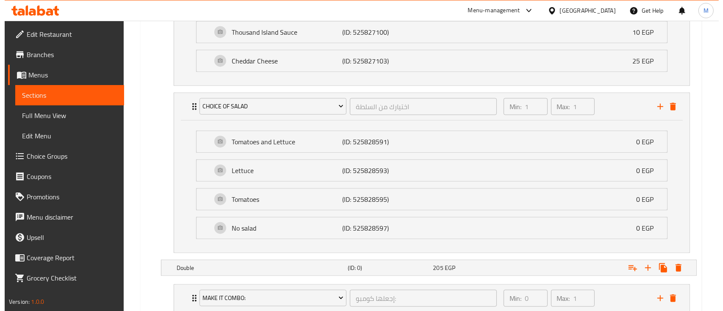
scroll to position [1036, 0]
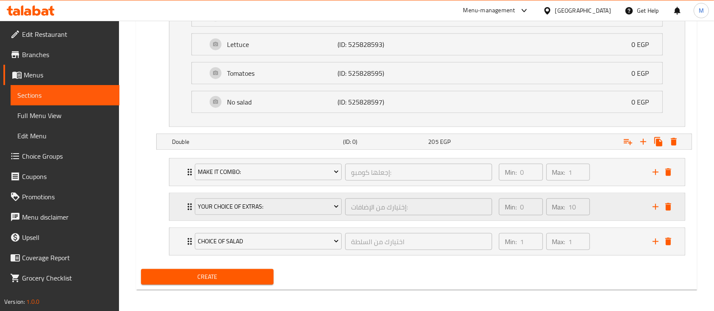
click at [628, 205] on div "Min: 0 ​ Max: 10 ​" at bounding box center [571, 206] width 154 height 27
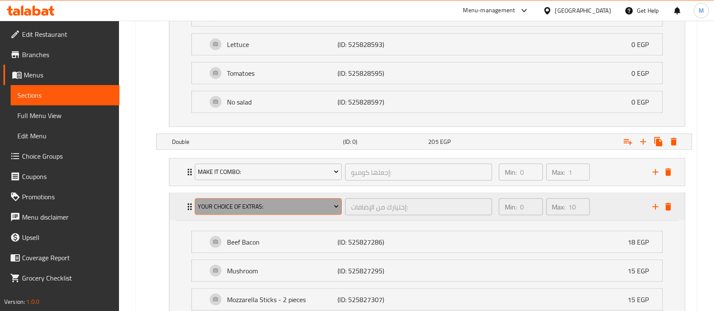
click at [259, 202] on span "Your Choice Of Extras:" at bounding box center [268, 207] width 141 height 11
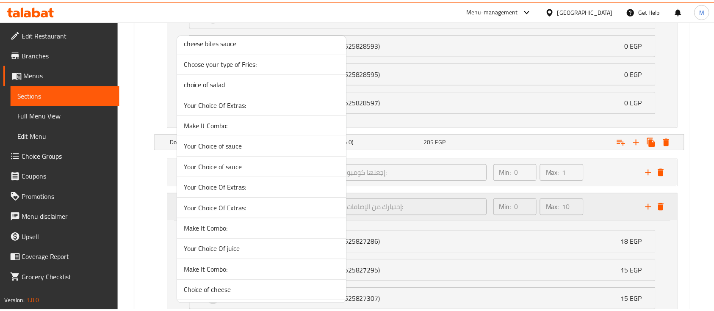
scroll to position [801, 0]
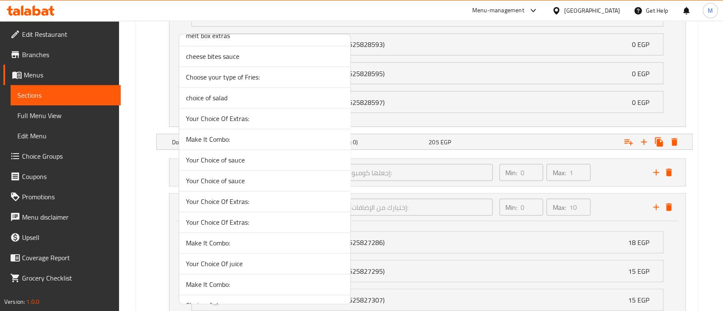
click at [245, 217] on span "Your Choice Of Extras:" at bounding box center [265, 222] width 158 height 10
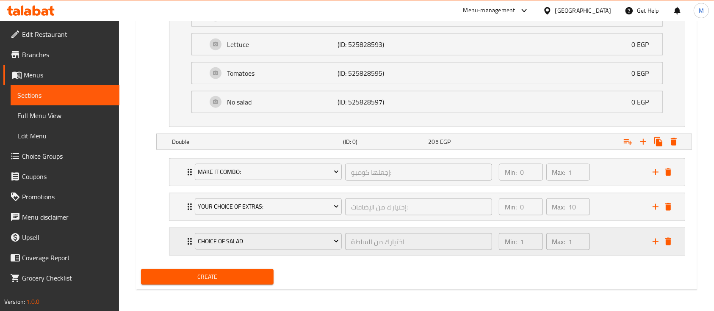
click at [600, 235] on div "Min: 1 ​ Max: 1 ​" at bounding box center [571, 241] width 154 height 27
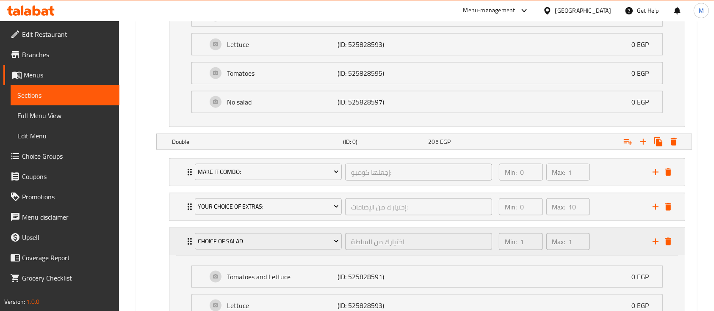
click at [600, 235] on div "Min: 1 ​ Max: 1 ​" at bounding box center [571, 241] width 154 height 27
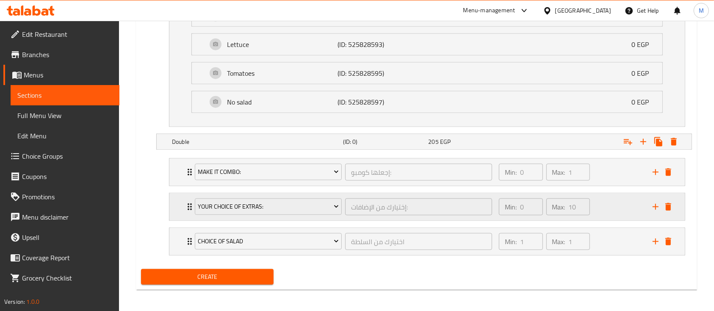
click at [597, 202] on div "Min: 0 ​ Max: 10 ​" at bounding box center [571, 206] width 154 height 27
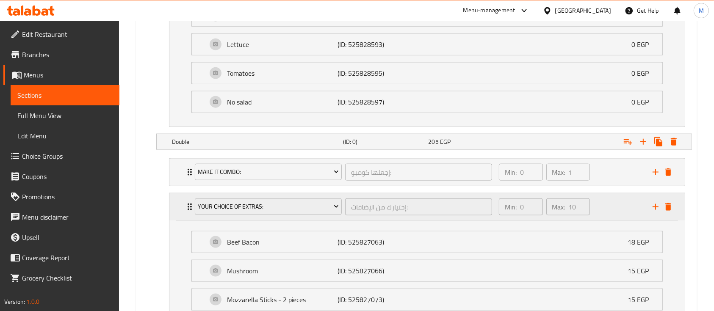
click at [597, 202] on div "Min: 0 ​ Max: 10 ​" at bounding box center [571, 206] width 154 height 27
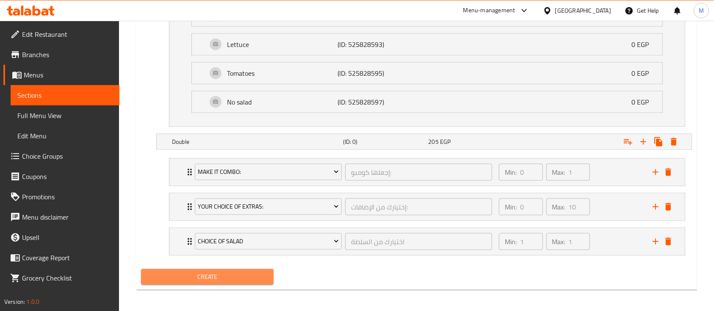
click at [237, 275] on span "Create" at bounding box center [207, 277] width 119 height 11
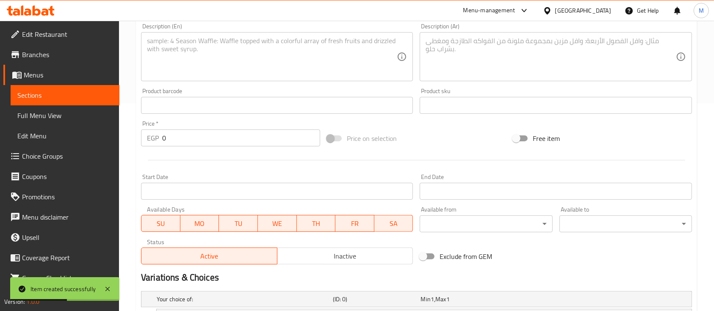
scroll to position [0, 0]
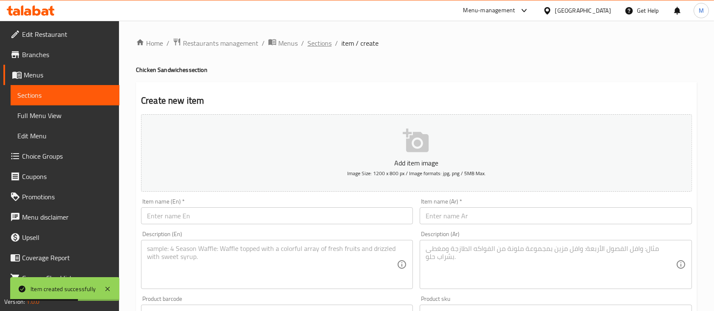
click at [322, 39] on span "Sections" at bounding box center [319, 43] width 24 height 10
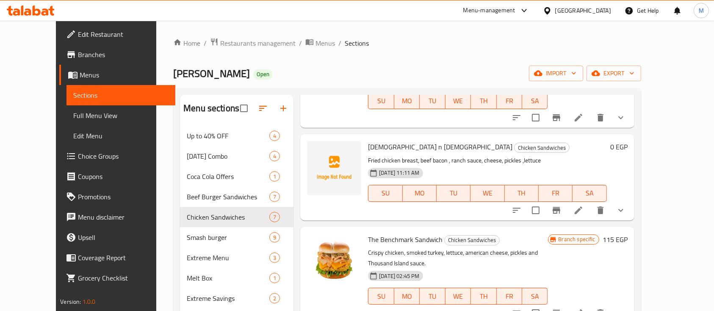
scroll to position [91, 0]
click at [626, 205] on icon "show more" at bounding box center [621, 210] width 10 height 10
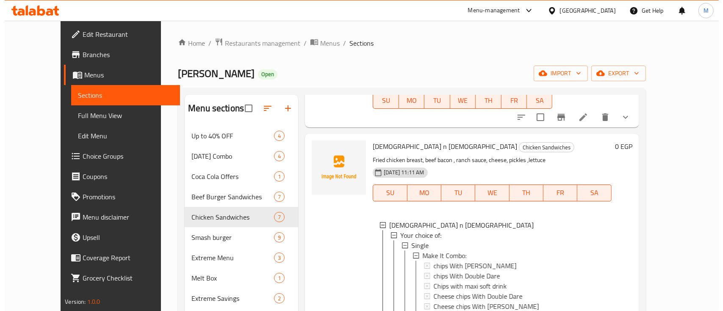
scroll to position [1, 0]
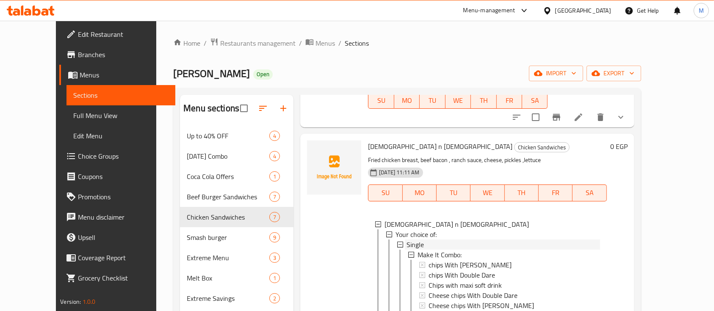
click at [412, 240] on div "Single" at bounding box center [502, 245] width 193 height 10
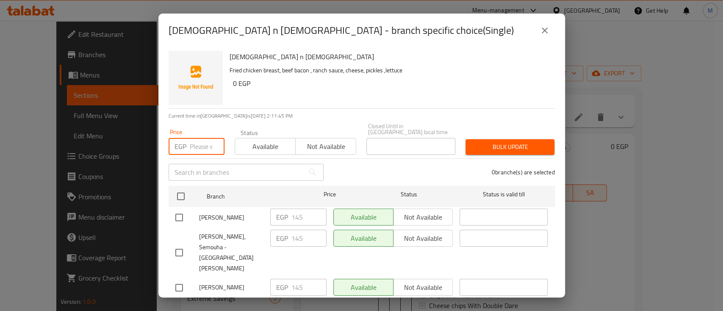
click at [198, 144] on input "number" at bounding box center [207, 146] width 35 height 17
type input "175"
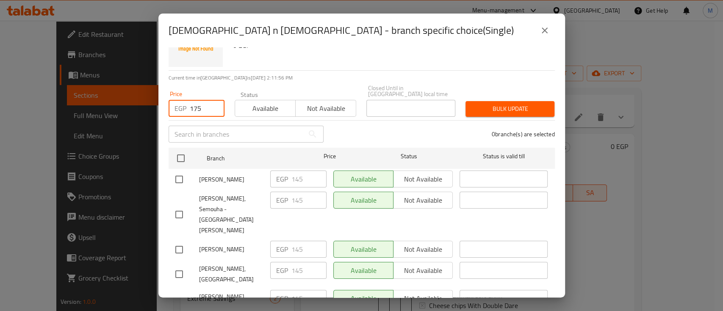
scroll to position [40, 0]
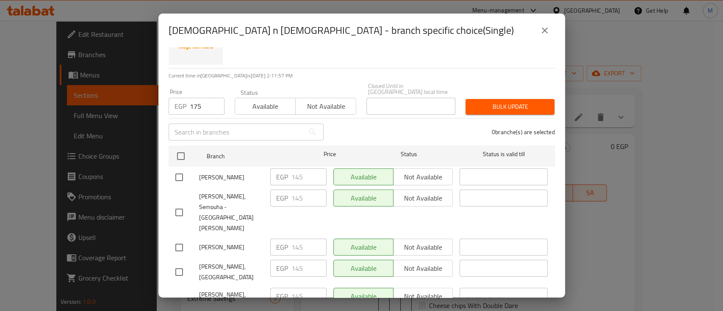
click at [226, 91] on div "Price EGP 175 Price" at bounding box center [196, 102] width 66 height 36
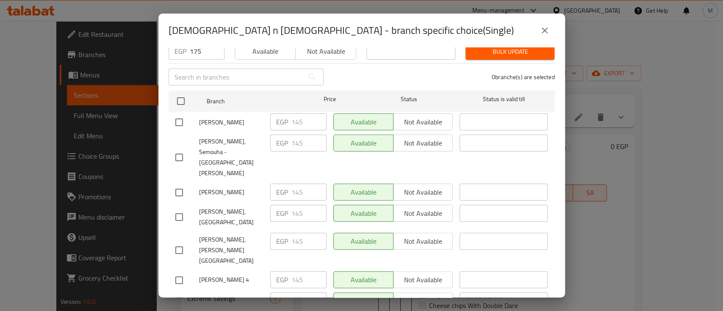
scroll to position [105, 0]
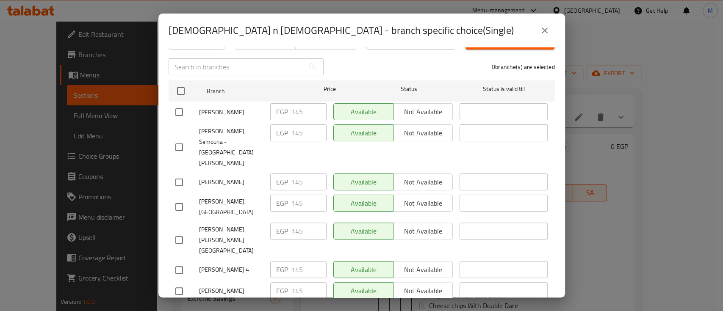
click at [174, 282] on input "checkbox" at bounding box center [179, 291] width 18 height 18
checkbox input "true"
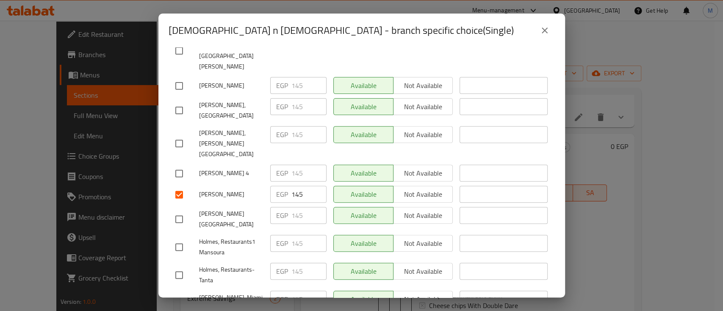
scroll to position [203, 0]
checkbox input "true"
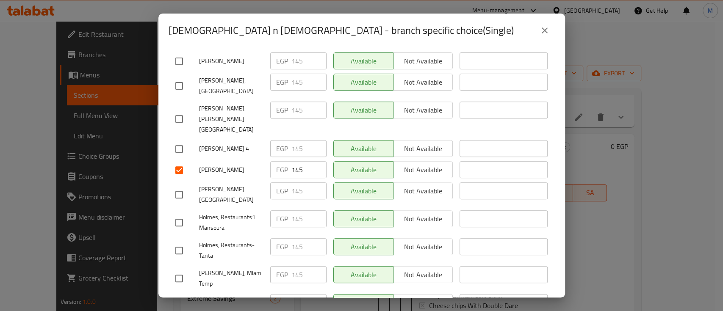
checkbox input "true"
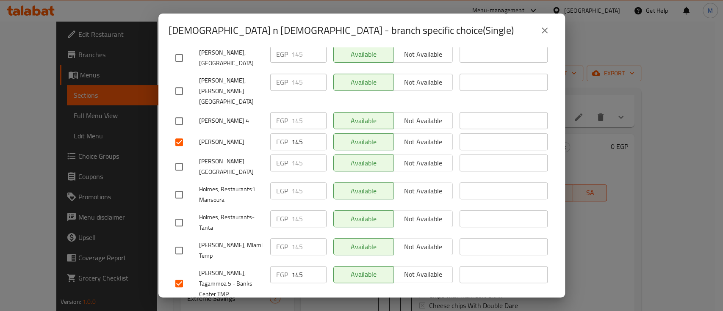
checkbox input "true"
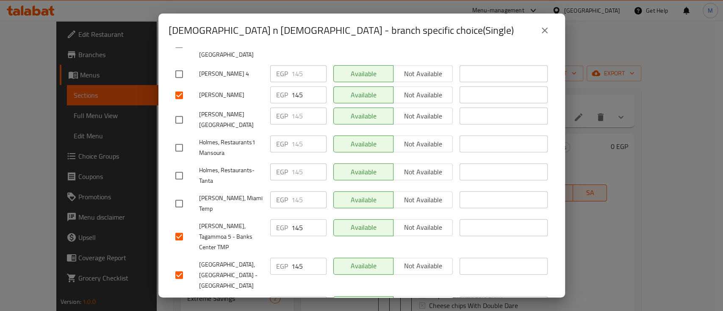
scroll to position [303, 0]
checkbox input "true"
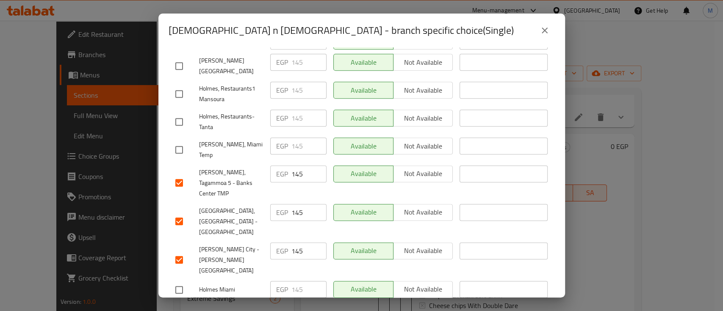
checkbox input "true"
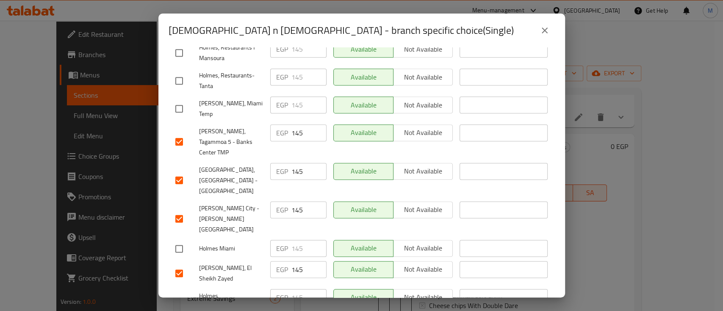
checkbox input "true"
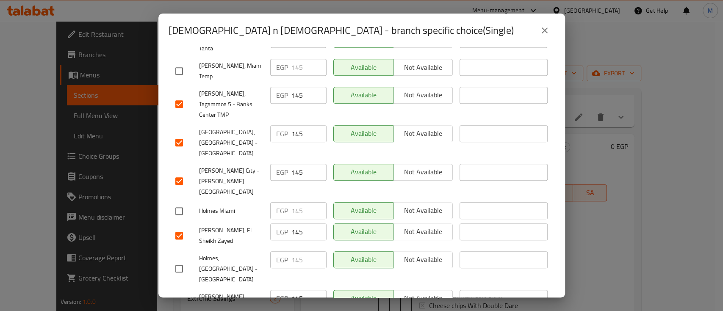
scroll to position [434, 0]
checkbox input "true"
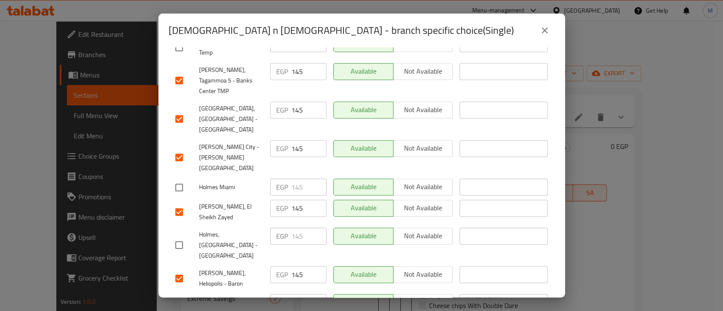
checkbox input "true"
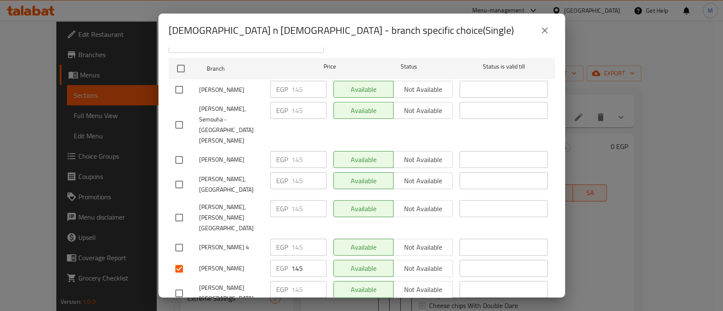
scroll to position [0, 0]
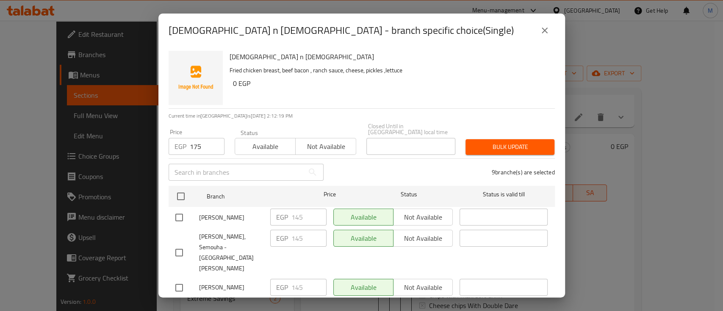
click at [489, 149] on div "Bulk update" at bounding box center [509, 147] width 99 height 26
click at [487, 142] on span "Bulk update" at bounding box center [509, 147] width 75 height 11
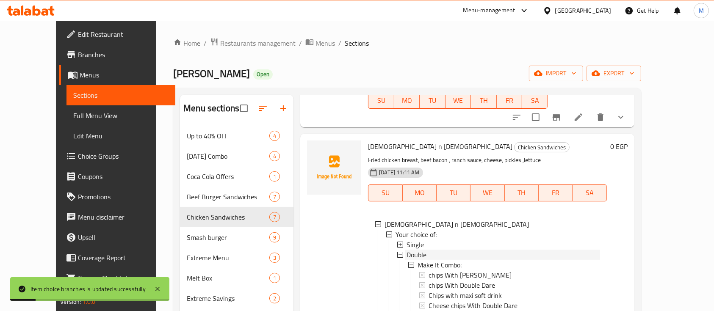
click at [406, 250] on span "Double" at bounding box center [416, 255] width 20 height 10
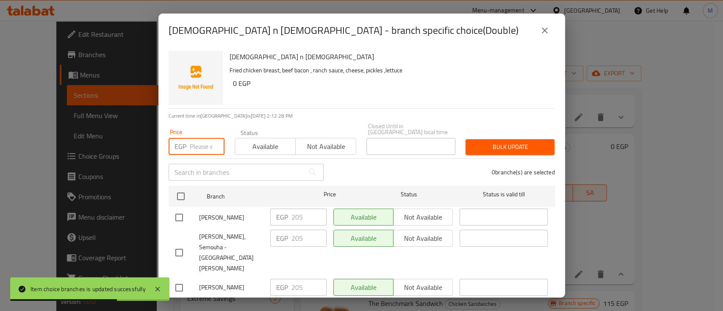
click at [196, 144] on input "number" at bounding box center [207, 146] width 35 height 17
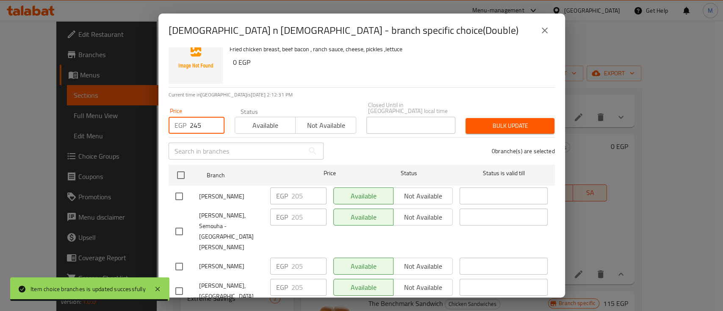
scroll to position [24, 0]
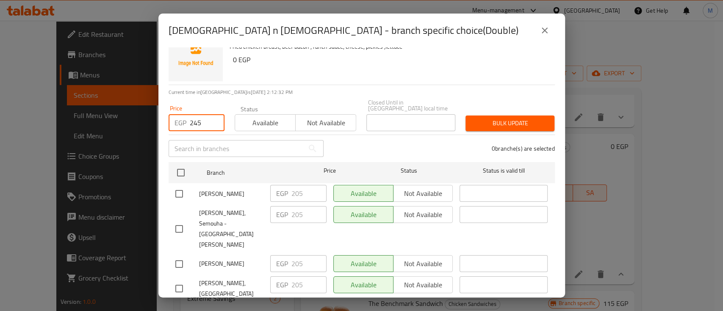
type input "245"
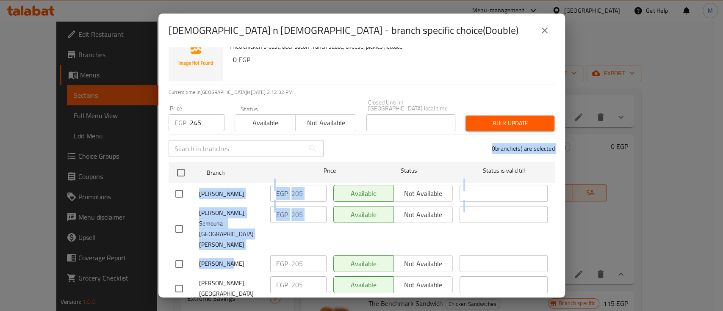
drag, startPoint x: 345, startPoint y: 147, endPoint x: 224, endPoint y: 238, distance: 151.2
click at [224, 238] on div "[DEMOGRAPHIC_DATA] n [DEMOGRAPHIC_DATA] Fried chicken breast, beef bacon , ranc…" at bounding box center [361, 172] width 406 height 250
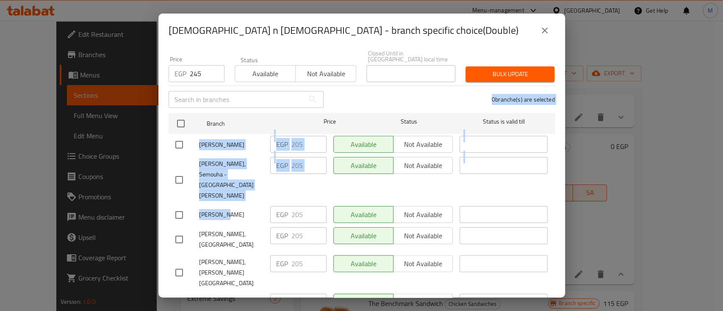
scroll to position [75, 0]
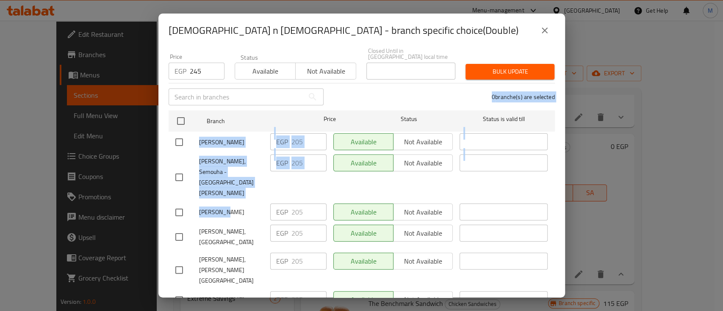
checkbox input "true"
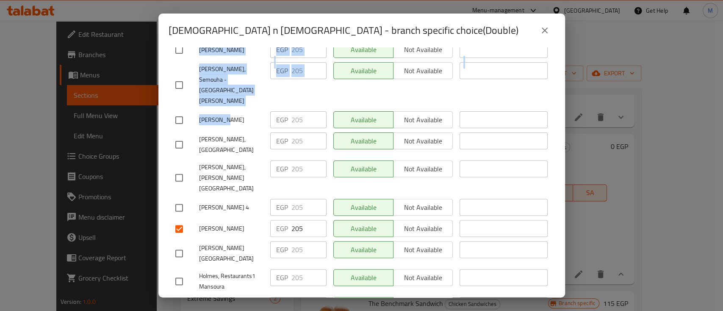
scroll to position [168, 0]
checkbox input "false"
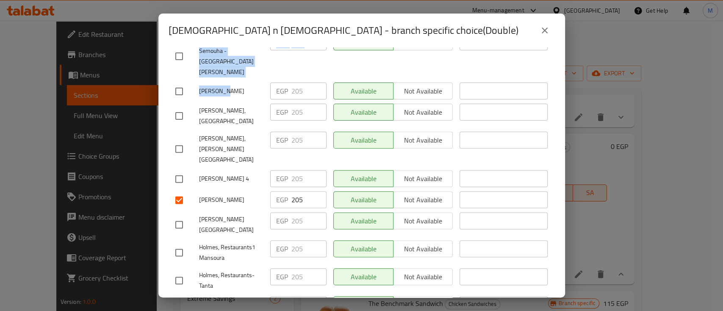
checkbox input "true"
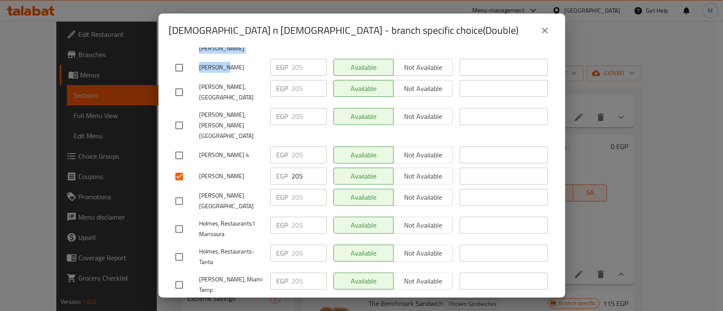
checkbox input "true"
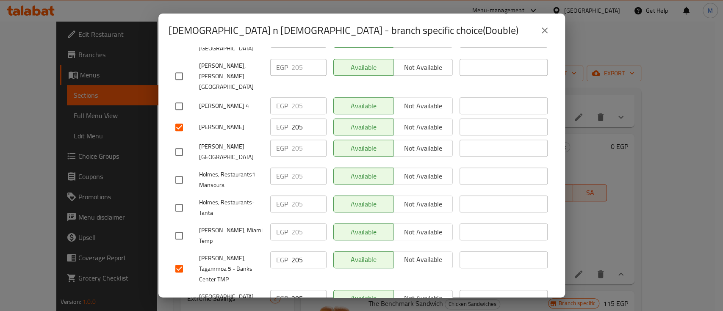
scroll to position [270, 0]
checkbox input "true"
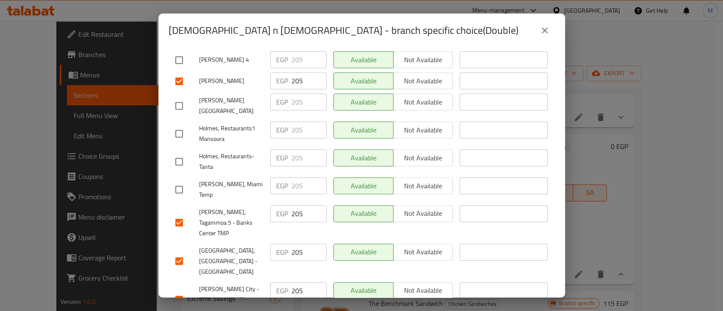
scroll to position [316, 0]
checkbox input "true"
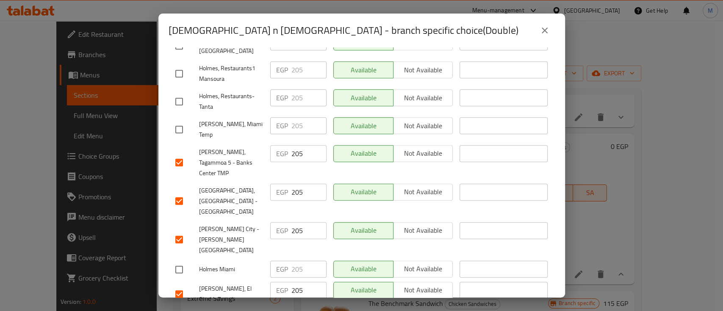
scroll to position [376, 0]
checkbox input "true"
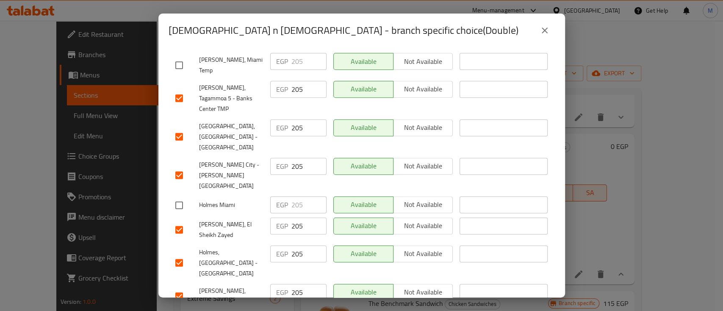
scroll to position [446, 0]
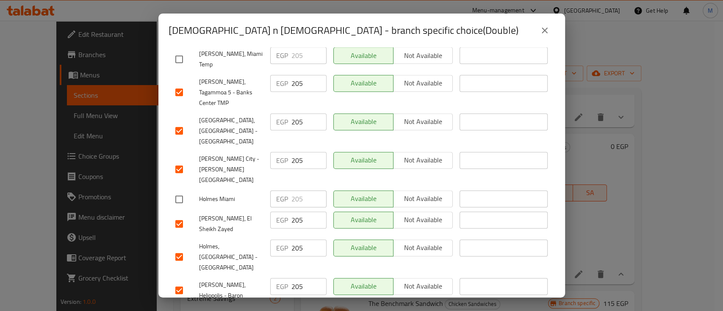
checkbox input "true"
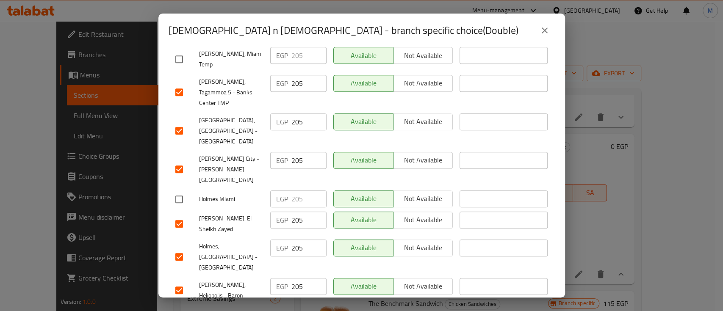
checkbox input "true"
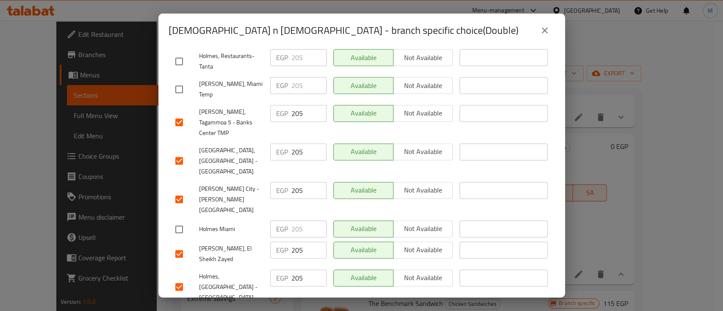
scroll to position [379, 0]
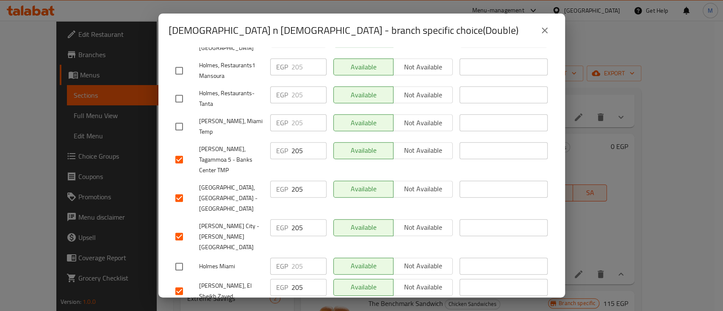
checkbox input "false"
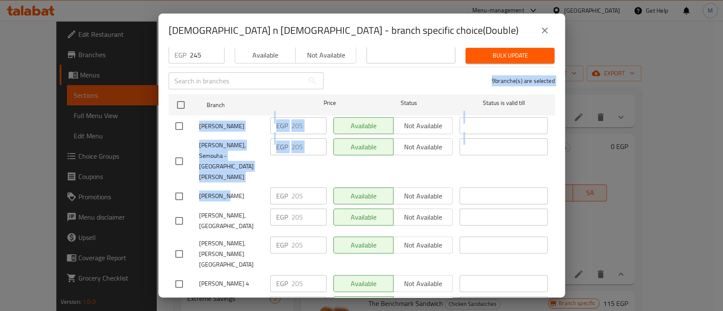
scroll to position [459, 0]
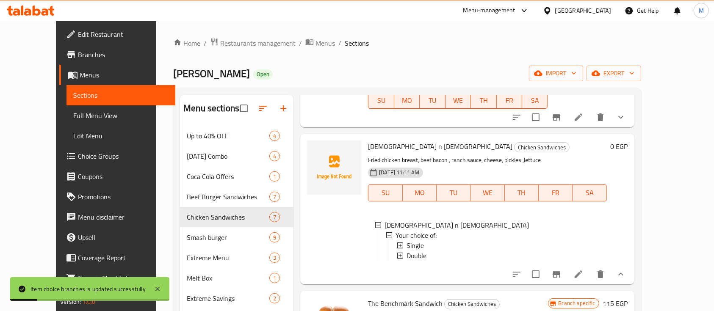
click at [406, 251] on span "Double" at bounding box center [416, 256] width 20 height 10
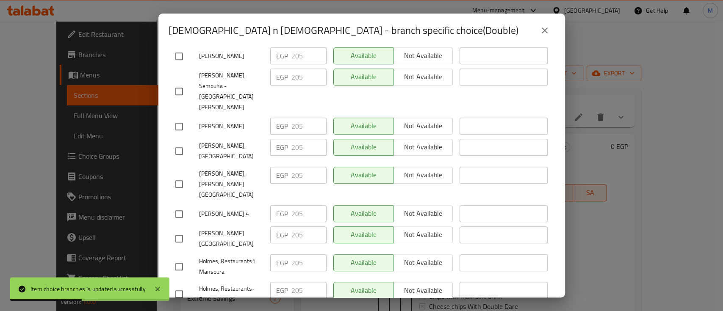
scroll to position [0, 0]
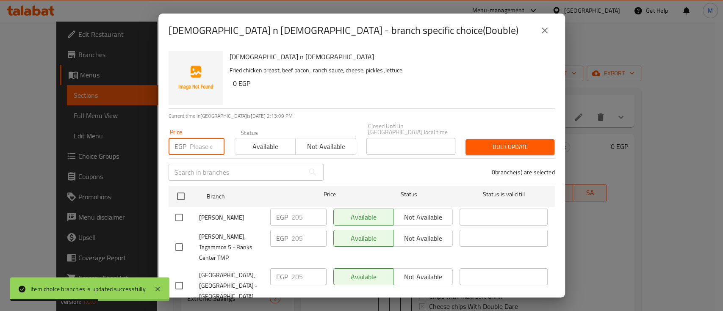
click at [196, 138] on input "number" at bounding box center [207, 146] width 35 height 17
type input "2245"
click at [178, 210] on input "checkbox" at bounding box center [179, 218] width 18 height 18
checkbox input "true"
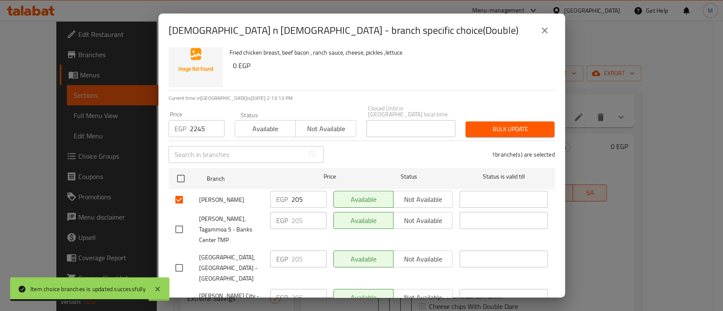
click at [178, 221] on input "checkbox" at bounding box center [179, 230] width 18 height 18
checkbox input "true"
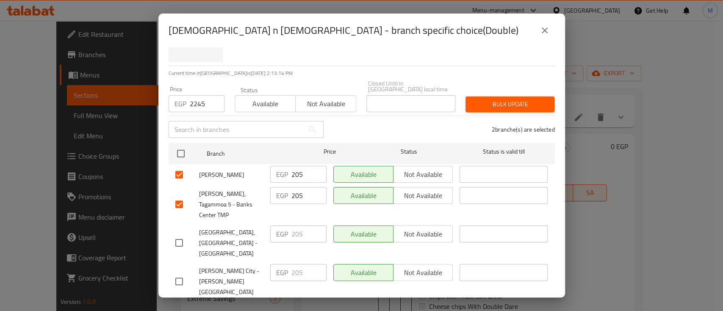
click at [177, 234] on input "checkbox" at bounding box center [179, 243] width 18 height 18
checkbox input "true"
click at [179, 273] on input "checkbox" at bounding box center [179, 282] width 18 height 18
checkbox input "true"
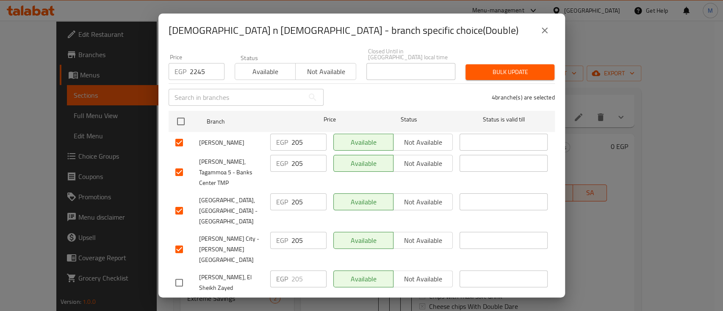
scroll to position [75, 0]
click at [179, 274] on input "checkbox" at bounding box center [179, 283] width 18 height 18
checkbox input "true"
click at [177, 301] on input "checkbox" at bounding box center [179, 310] width 18 height 18
checkbox input "true"
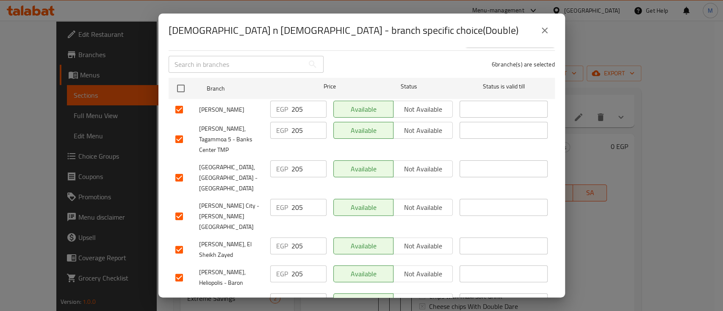
click at [177, 302] on input "checkbox" at bounding box center [179, 311] width 18 height 18
checkbox input "true"
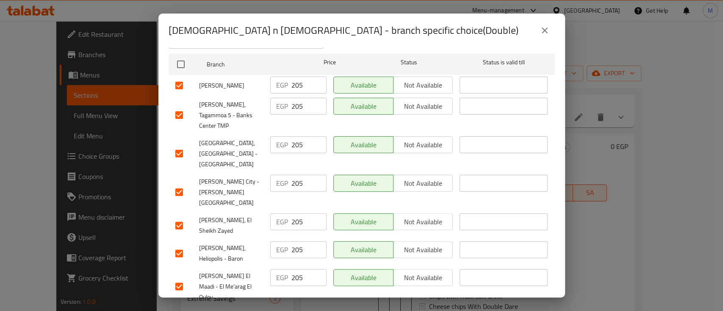
scroll to position [135, 0]
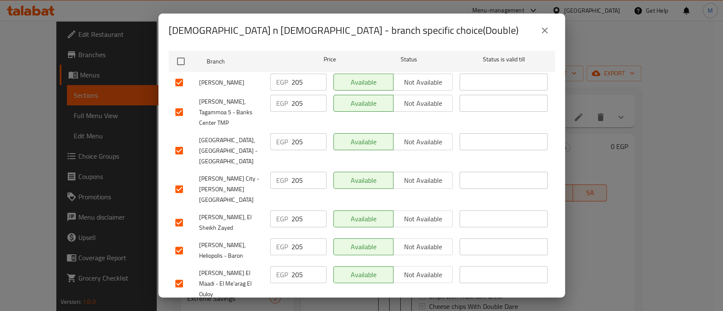
click at [177, 308] on input "checkbox" at bounding box center [179, 317] width 18 height 18
checkbox input "true"
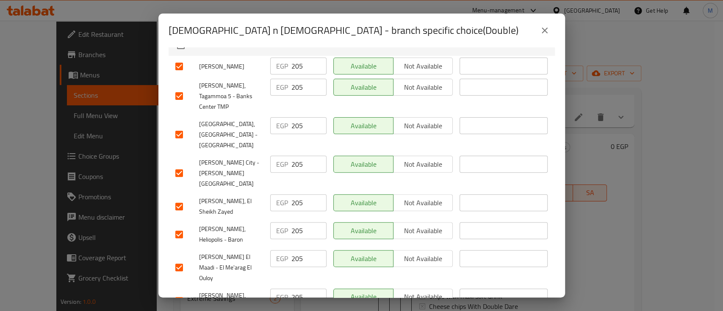
scroll to position [0, 0]
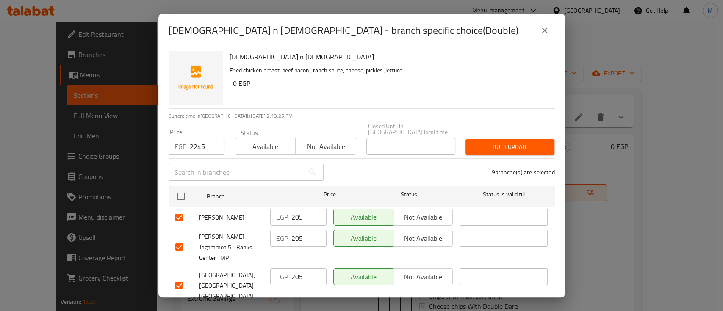
click at [510, 149] on div "Bulk update" at bounding box center [509, 147] width 99 height 26
click at [505, 143] on span "Bulk update" at bounding box center [509, 147] width 75 height 11
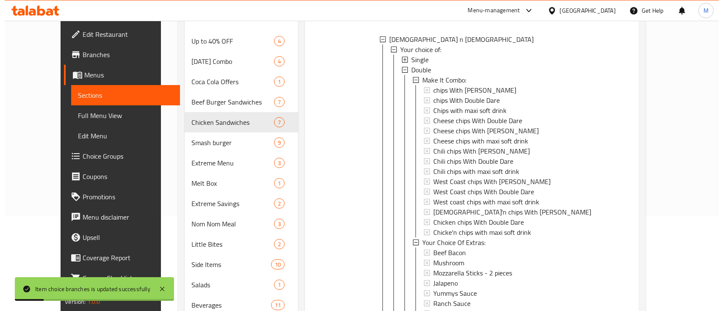
scroll to position [41, 0]
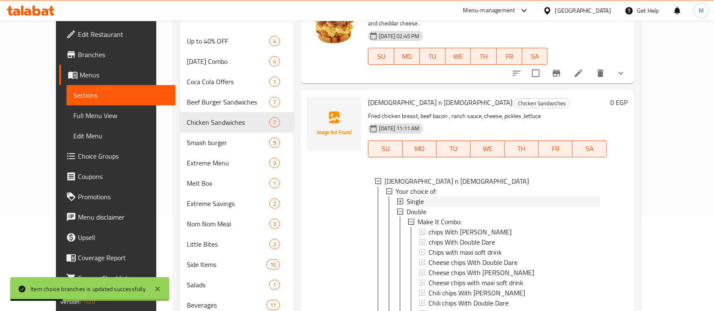
click at [406, 196] on span "Single" at bounding box center [414, 201] width 17 height 10
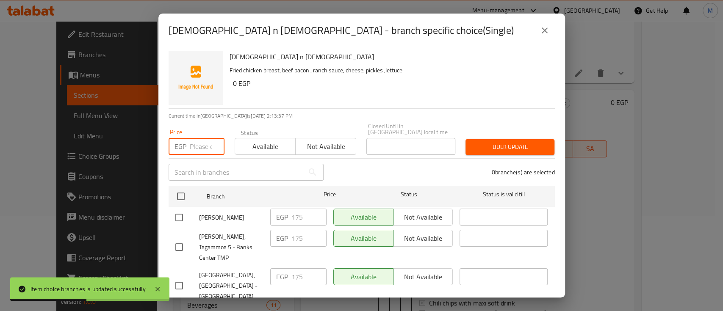
click at [202, 138] on input "number" at bounding box center [207, 146] width 35 height 17
type input "175"
click at [178, 210] on input "checkbox" at bounding box center [179, 218] width 18 height 18
checkbox input "true"
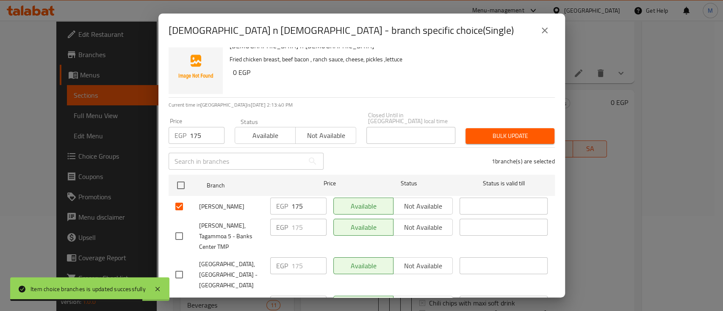
scroll to position [13, 0]
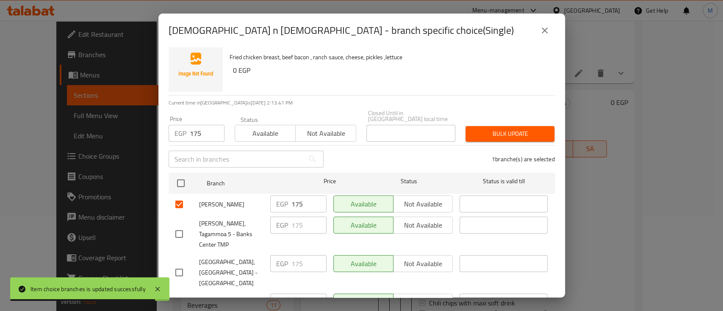
click at [182, 225] on input "checkbox" at bounding box center [179, 234] width 18 height 18
checkbox input "true"
click at [177, 264] on input "checkbox" at bounding box center [179, 273] width 18 height 18
checkbox input "true"
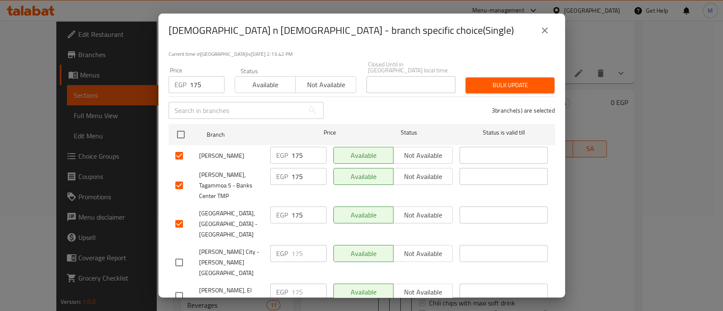
scroll to position [69, 0]
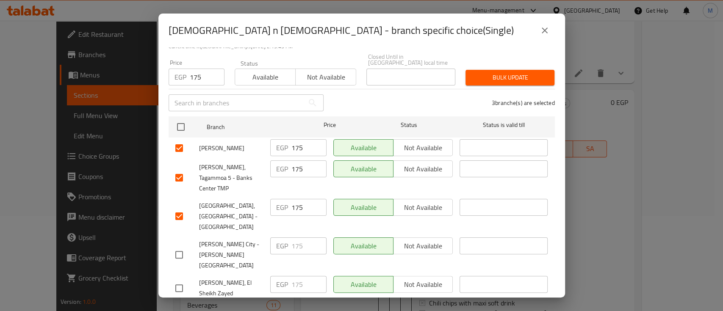
click at [178, 246] on input "checkbox" at bounding box center [179, 255] width 18 height 18
checkbox input "true"
click at [176, 279] on input "checkbox" at bounding box center [179, 288] width 18 height 18
checkbox input "true"
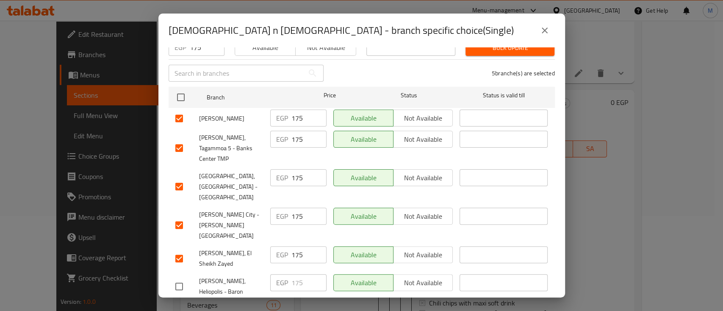
click at [176, 278] on input "checkbox" at bounding box center [179, 287] width 18 height 18
checkbox input "true"
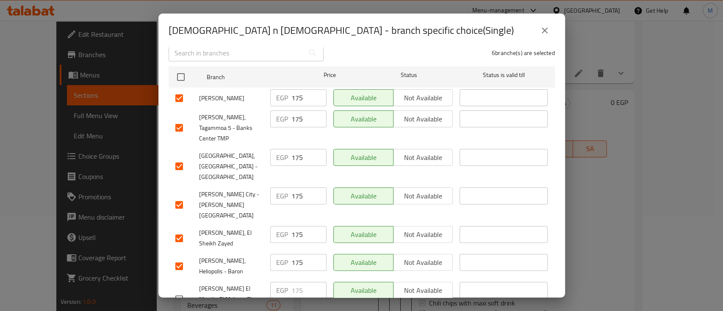
scroll to position [121, 0]
click at [176, 289] on input "checkbox" at bounding box center [179, 298] width 18 height 18
checkbox input "true"
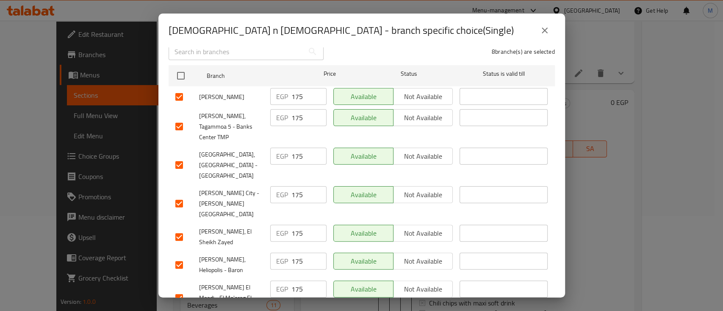
scroll to position [165, 0]
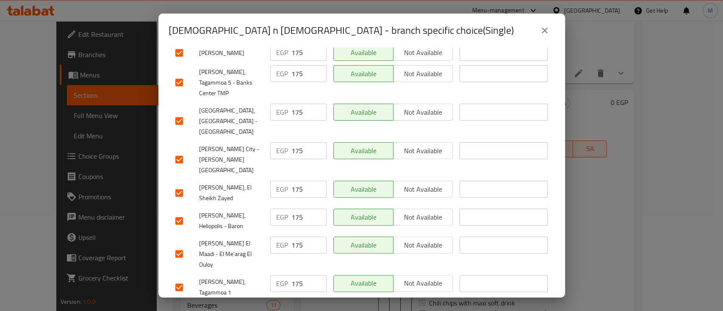
checkbox input "true"
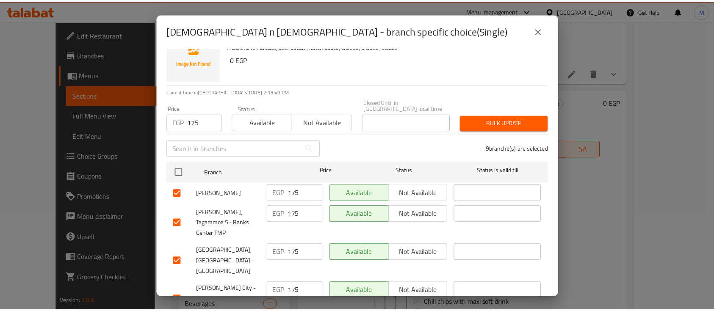
scroll to position [4, 0]
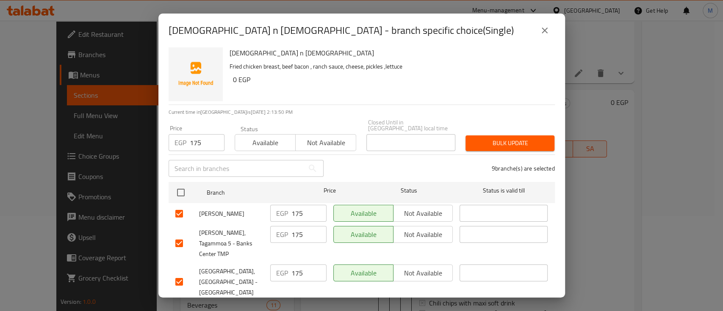
click at [550, 26] on button "close" at bounding box center [544, 30] width 20 height 20
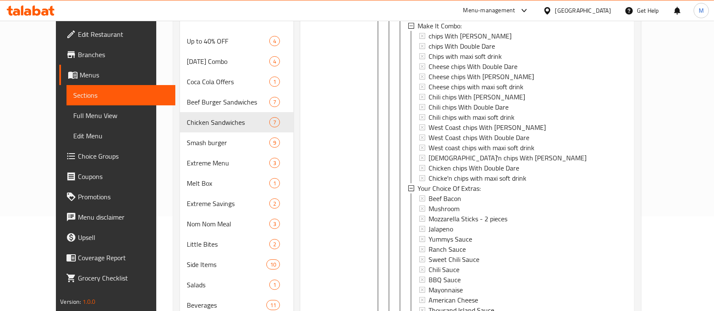
scroll to position [0, 0]
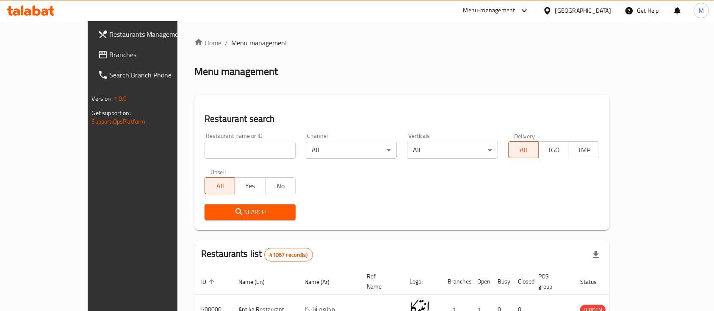
click at [209, 142] on div "Home / Menu management Menu management Restaurant search Restaurant name or ID …" at bounding box center [401, 300] width 415 height 525
click at [209, 144] on input "search" at bounding box center [249, 150] width 91 height 17
click button "Search" at bounding box center [249, 212] width 91 height 16
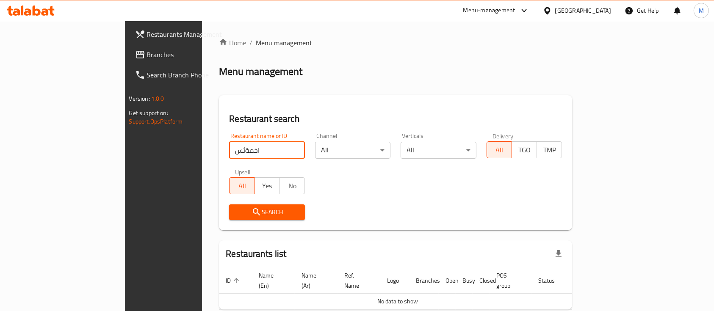
click at [229, 152] on input "اخمةثس" at bounding box center [267, 150] width 76 height 17
type input "[PERSON_NAME]"
click button "Search" at bounding box center [267, 212] width 76 height 16
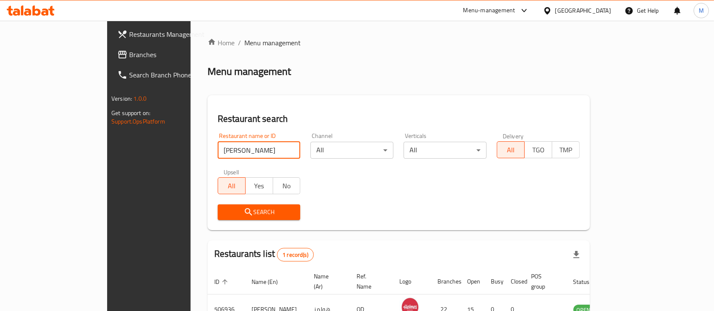
scroll to position [50, 0]
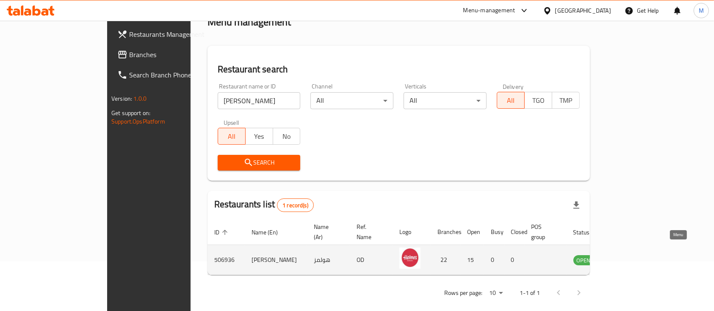
click at [628, 255] on icon "enhanced table" at bounding box center [623, 260] width 10 height 10
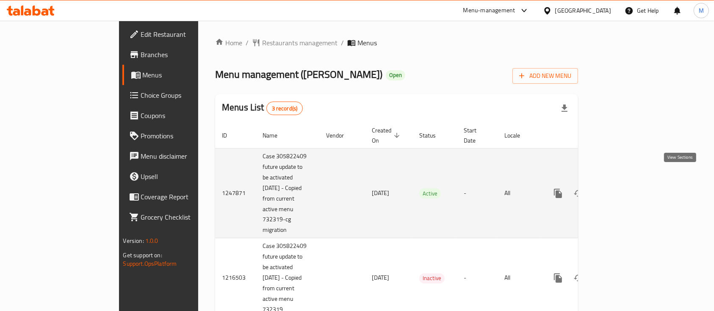
click at [629, 184] on link "enhanced table" at bounding box center [619, 193] width 20 height 20
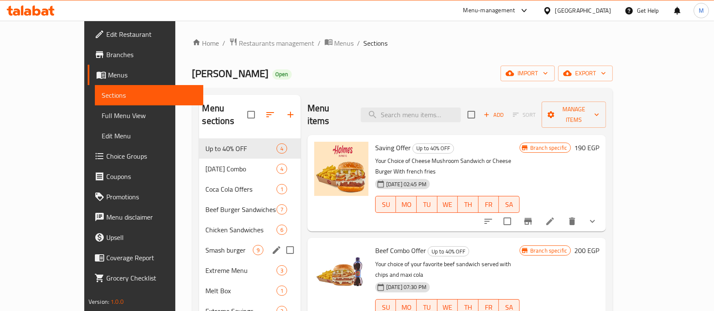
scroll to position [34, 0]
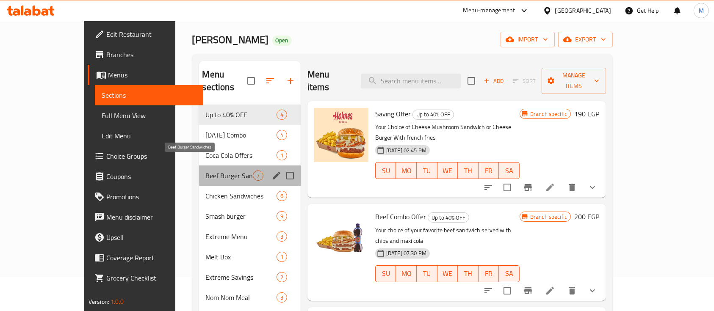
click at [206, 171] on span "Beef Burger Sandwiches" at bounding box center [229, 176] width 47 height 10
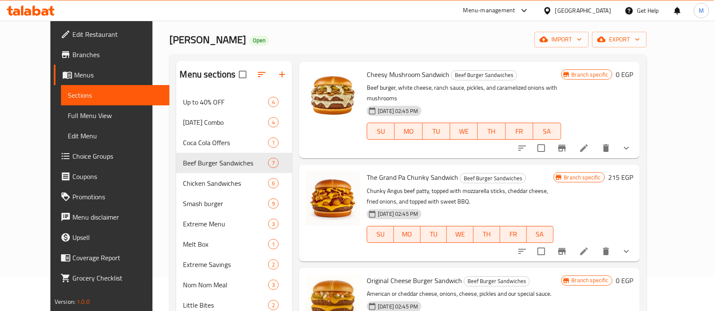
scroll to position [27, 0]
click at [596, 140] on li at bounding box center [584, 147] width 24 height 15
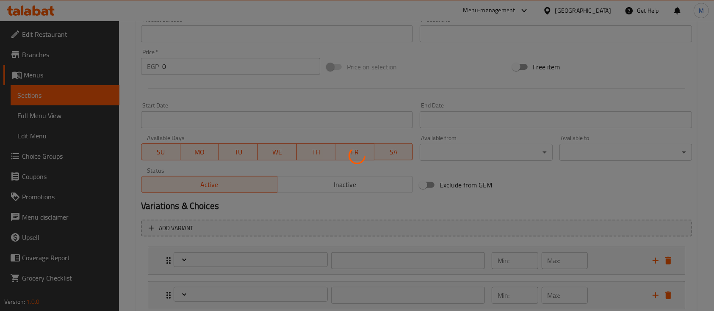
scroll to position [417, 0]
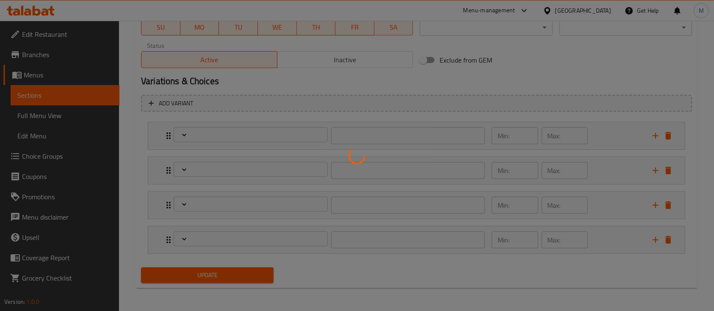
type input "إختيارك من الحجم الساندوتش"
type input "1"
type input "اختيارك من السلطة"
type input "1"
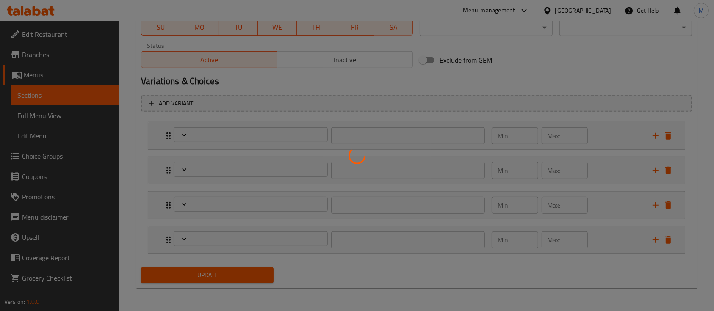
type input "1"
type input "إجعلها كومبو:"
type input "0"
type input "1"
type input "إختيارك من الإضافات:"
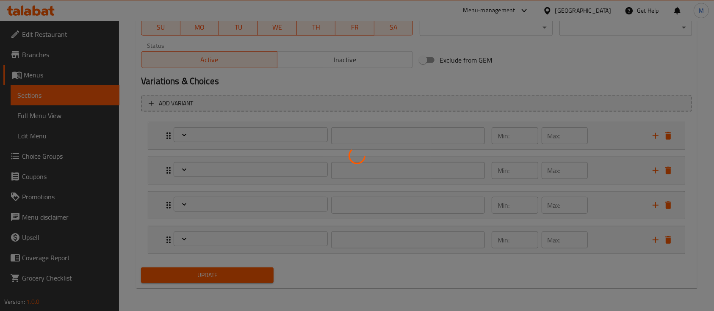
type input "0"
type input "10"
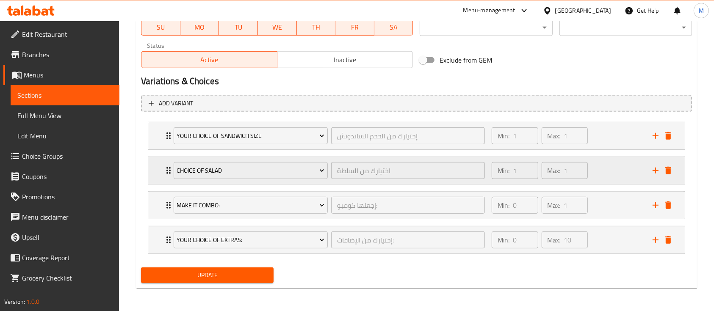
click at [621, 176] on div "Min: 1 ​ Max: 1 ​" at bounding box center [566, 170] width 161 height 27
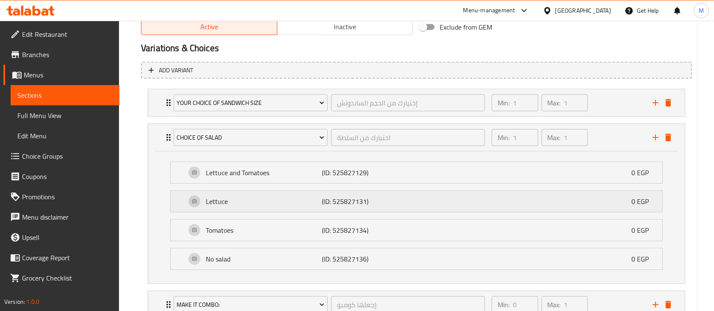
scroll to position [455, 0]
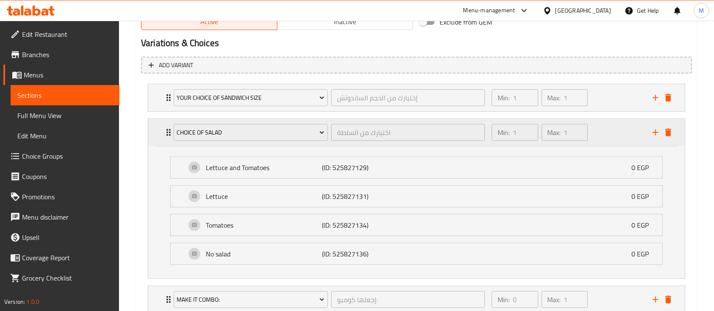
click at [595, 133] on div "Min: 1 ​ Max: 1 ​" at bounding box center [566, 132] width 161 height 27
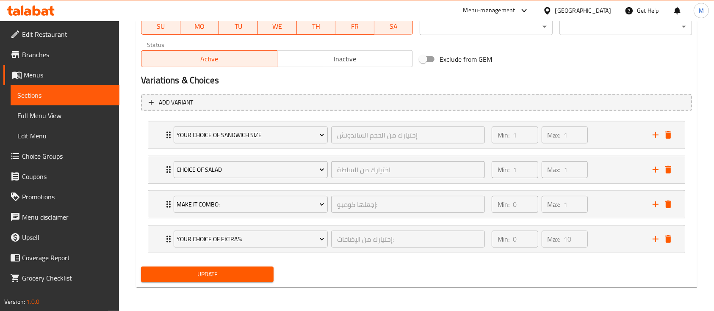
scroll to position [417, 0]
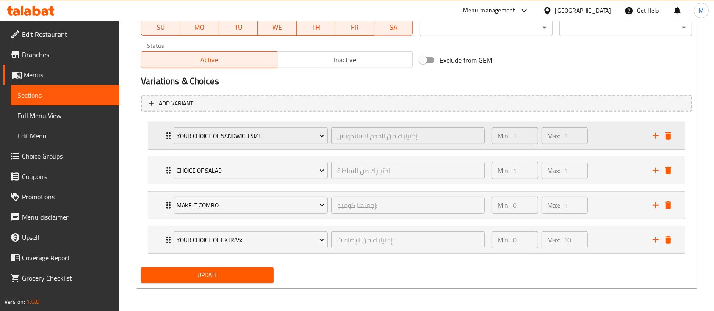
click at [606, 145] on div "Min: 1 ​ Max: 1 ​" at bounding box center [566, 135] width 161 height 27
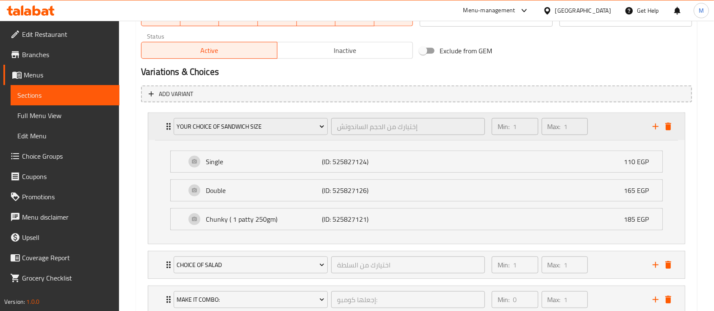
scroll to position [455, 0]
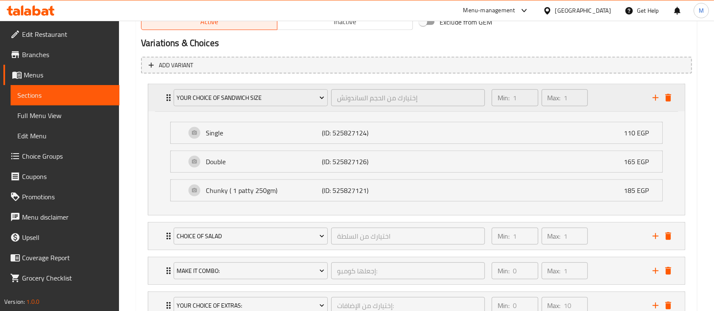
click at [600, 97] on div "Min: 1 ​ Max: 1 ​" at bounding box center [566, 97] width 161 height 27
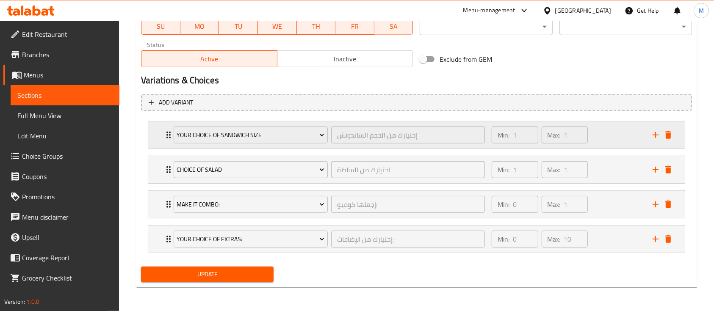
scroll to position [417, 0]
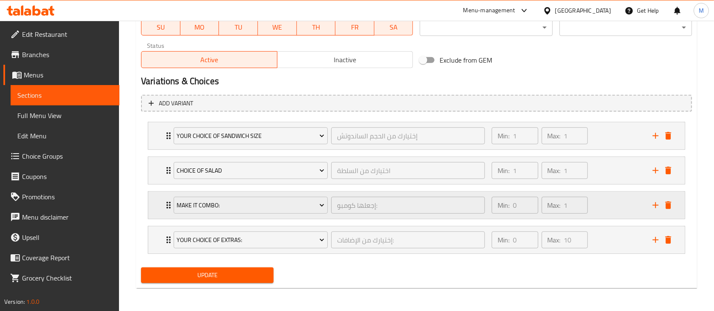
click at [605, 205] on div "Min: 0 ​ Max: 1 ​" at bounding box center [566, 205] width 161 height 27
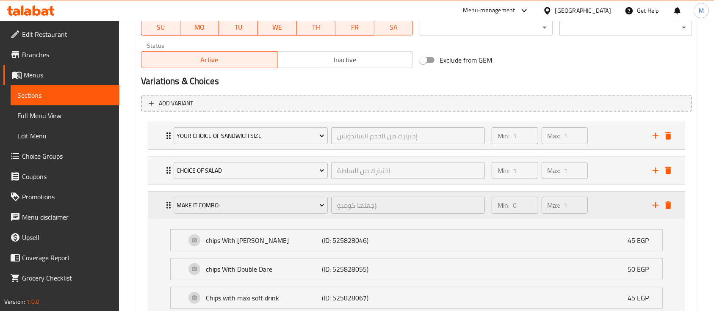
scroll to position [455, 0]
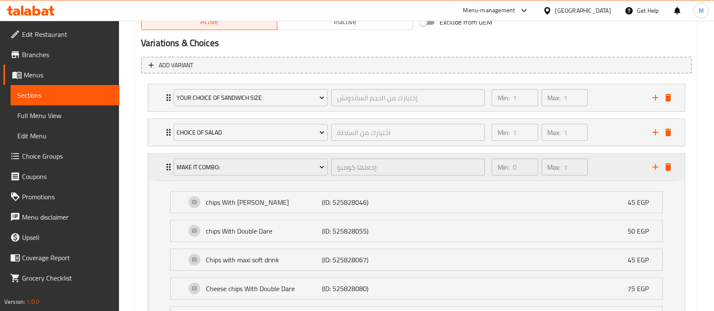
click at [605, 168] on div "Min: 0 ​ Max: 1 ​" at bounding box center [566, 167] width 161 height 27
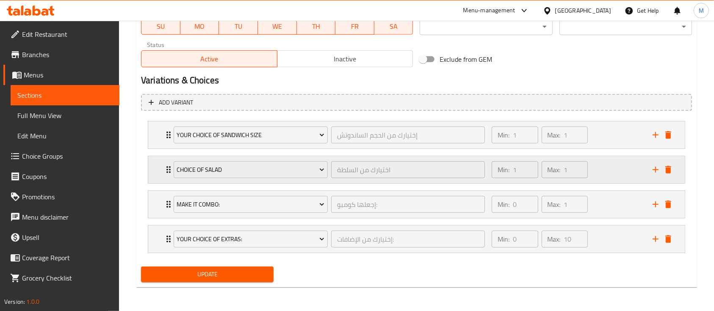
scroll to position [417, 0]
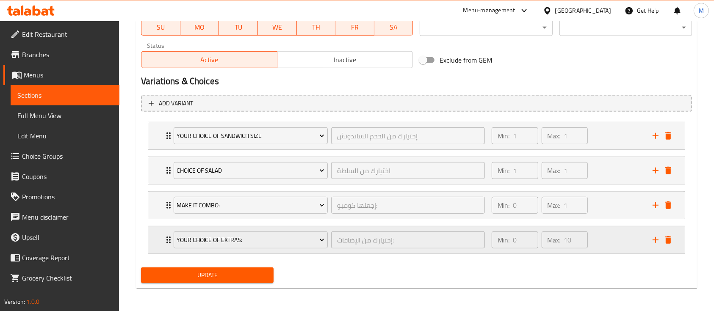
click at [592, 235] on div "Min: 0 ​ Max: 10 ​" at bounding box center [566, 240] width 161 height 27
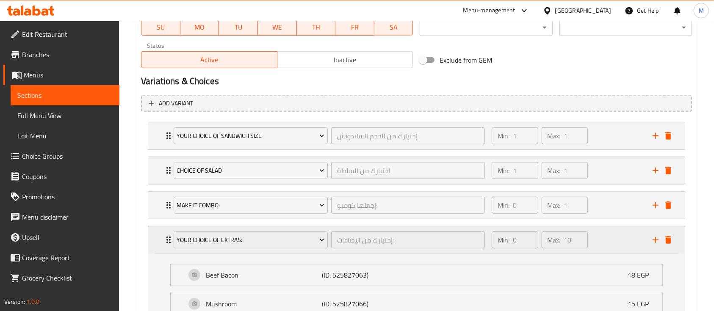
scroll to position [455, 0]
